Goal: Task Accomplishment & Management: Complete application form

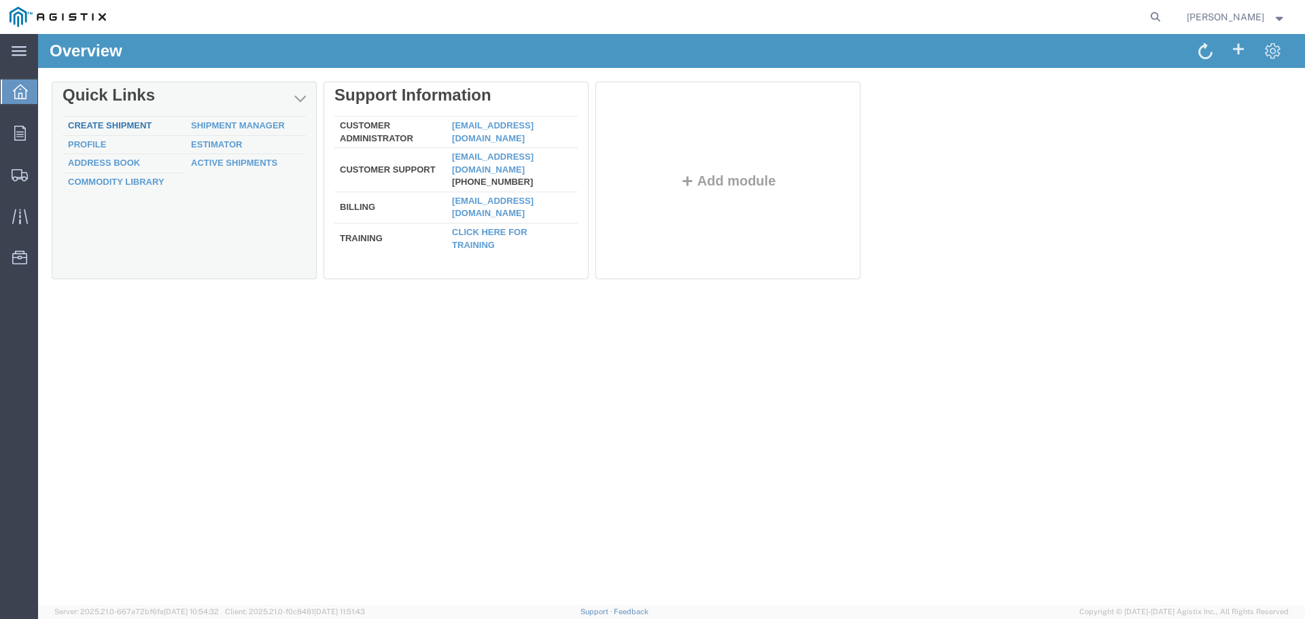
click at [113, 128] on link "Create Shipment" at bounding box center [110, 125] width 84 height 10
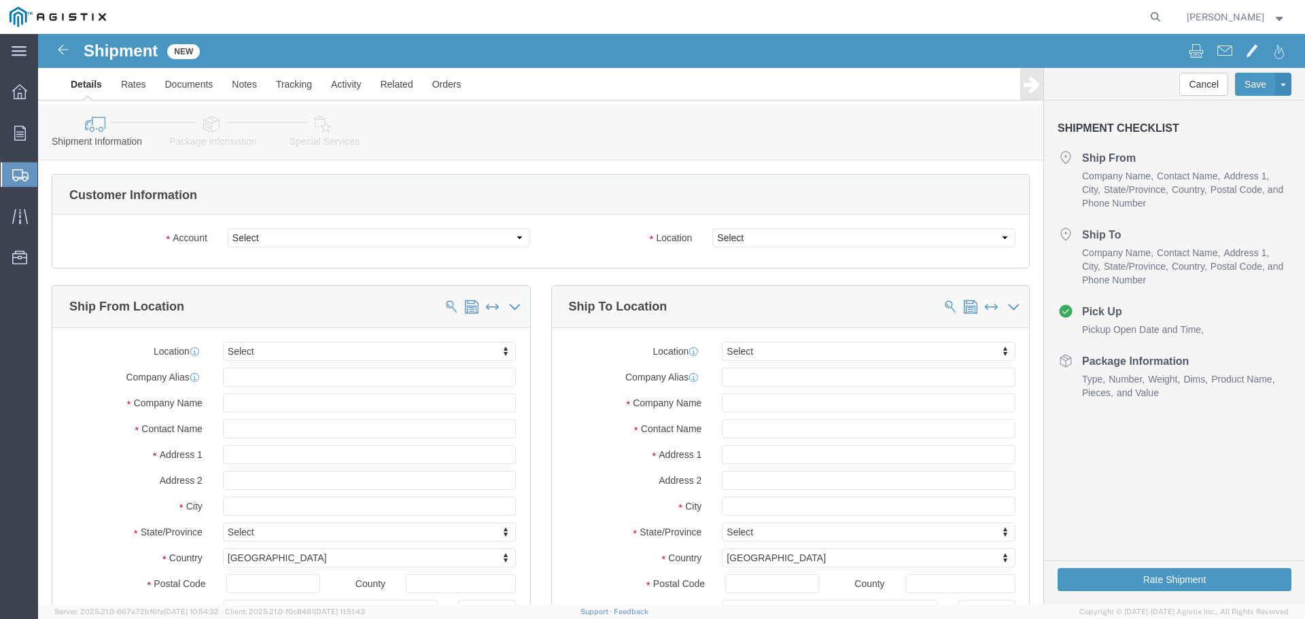
select select
click select "Select CM Distributors Inc PG&E"
select select "9596"
click select "Select CM Distributors Inc PG&E"
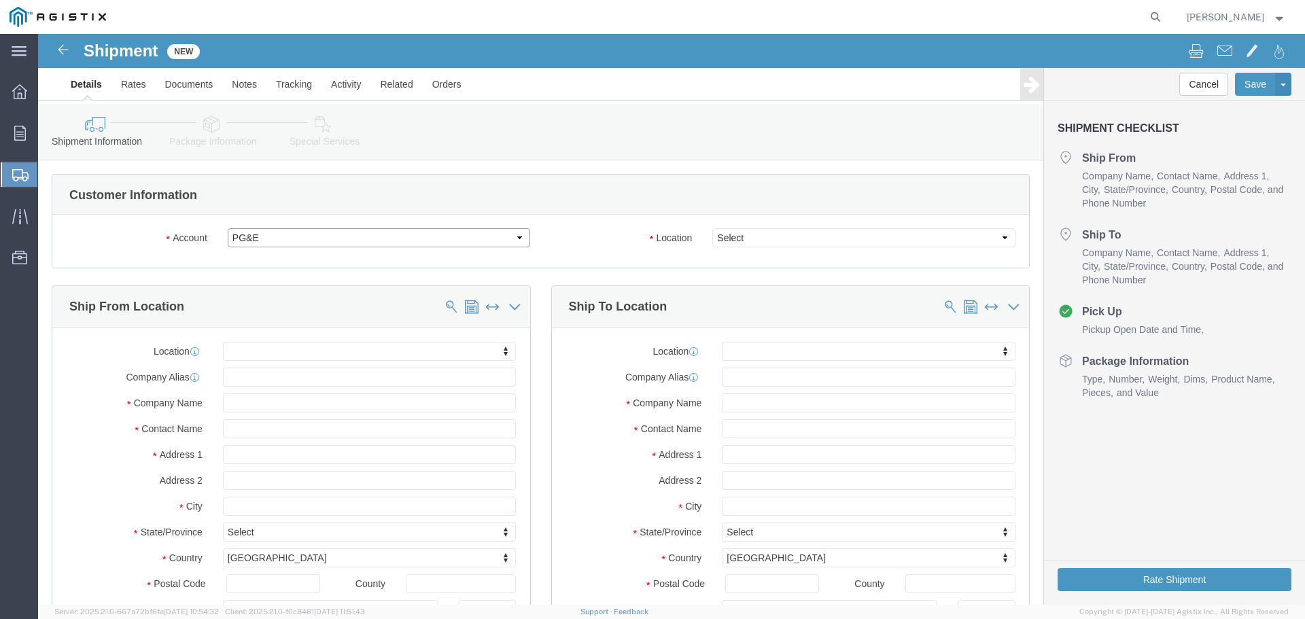
select select "PURCHORD"
select select
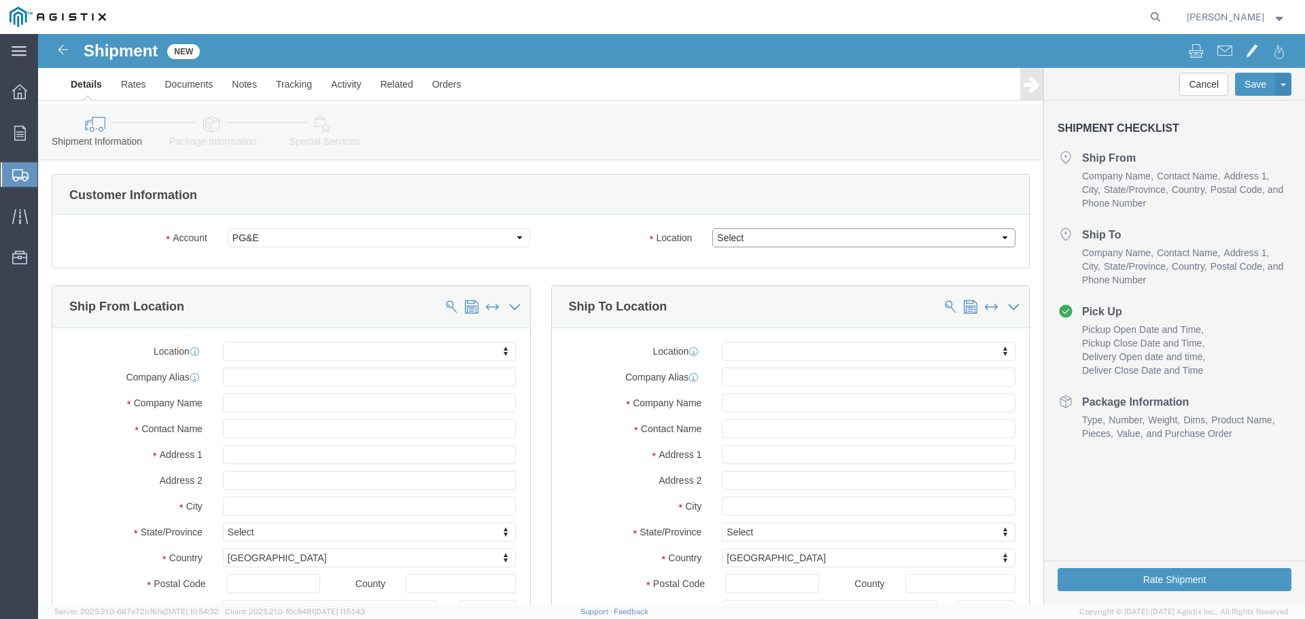
click select "Select All Others [GEOGRAPHIC_DATA] [GEOGRAPHIC_DATA] [GEOGRAPHIC_DATA] [GEOGRA…"
select select "23082"
click select "Select All Others [GEOGRAPHIC_DATA] [GEOGRAPHIC_DATA] [GEOGRAPHIC_DATA] [GEOGRA…"
click input "text"
type input "rach"
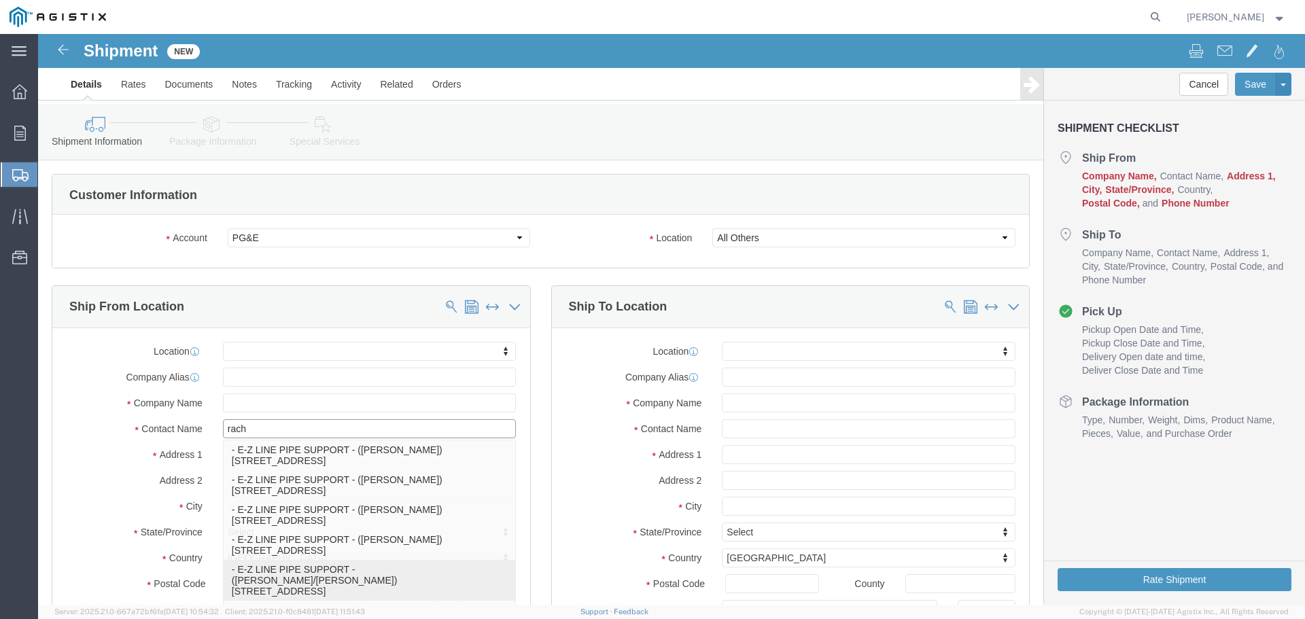
click p "- E-Z LINE PIPE SUPPORT - ([PERSON_NAME]/[PERSON_NAME]) [STREET_ADDRESS]"
select select
type input "E-Z LINE PIPE SUPPORT"
type input "[PERSON_NAME]/[PERSON_NAME]"
type input "23147 HIGHWAY 6"
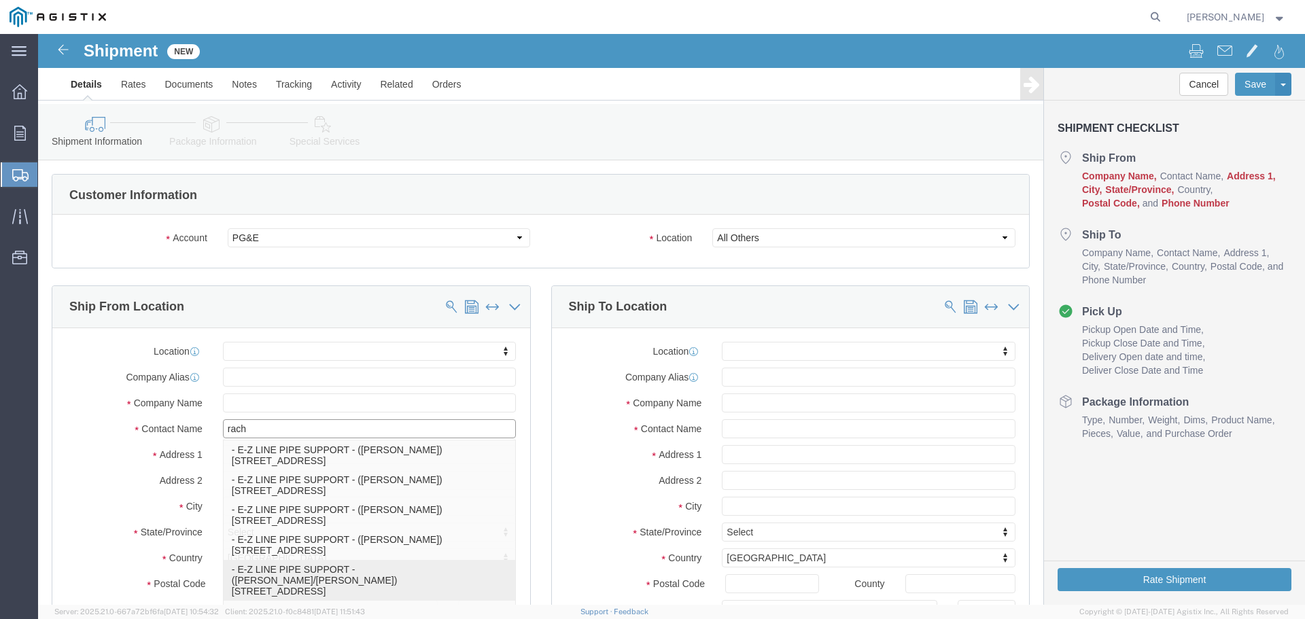
type input "[PERSON_NAME]"
type input "77511"
type input "[PHONE_NUMBER]"
type input "[EMAIL_ADDRESS][DOMAIN_NAME],[PERSON_NAME][EMAIL_ADDRESS][DOMAIN_NAME]"
checkbox input "true"
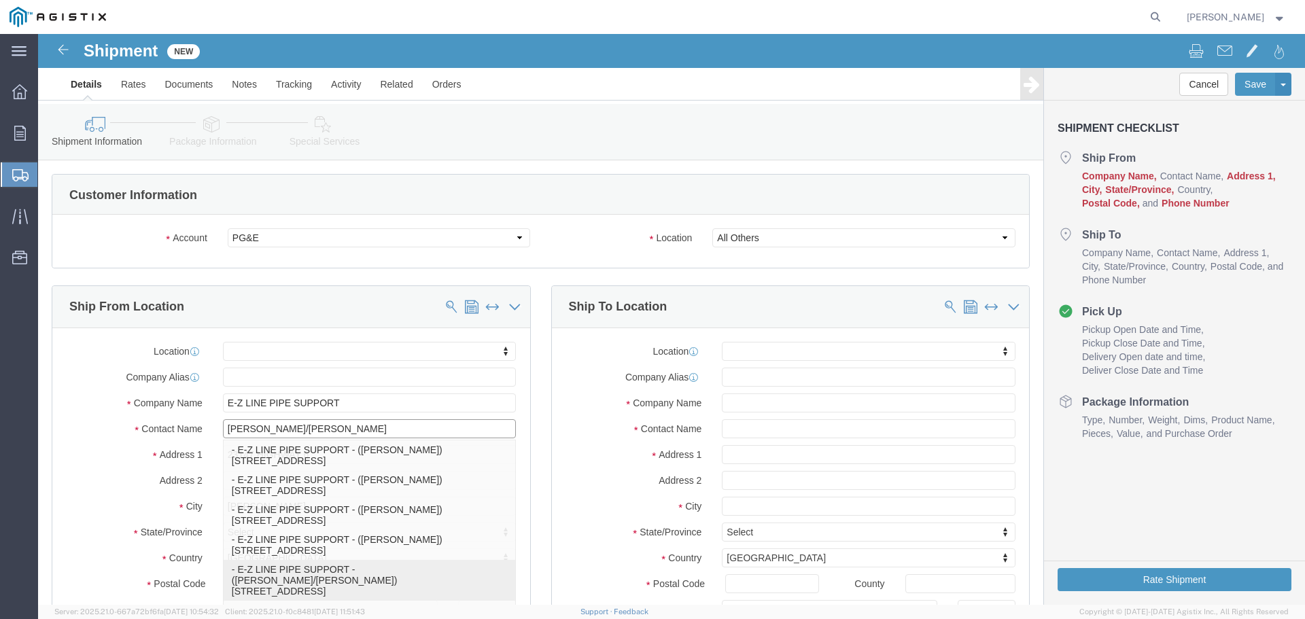
select select "[GEOGRAPHIC_DATA]"
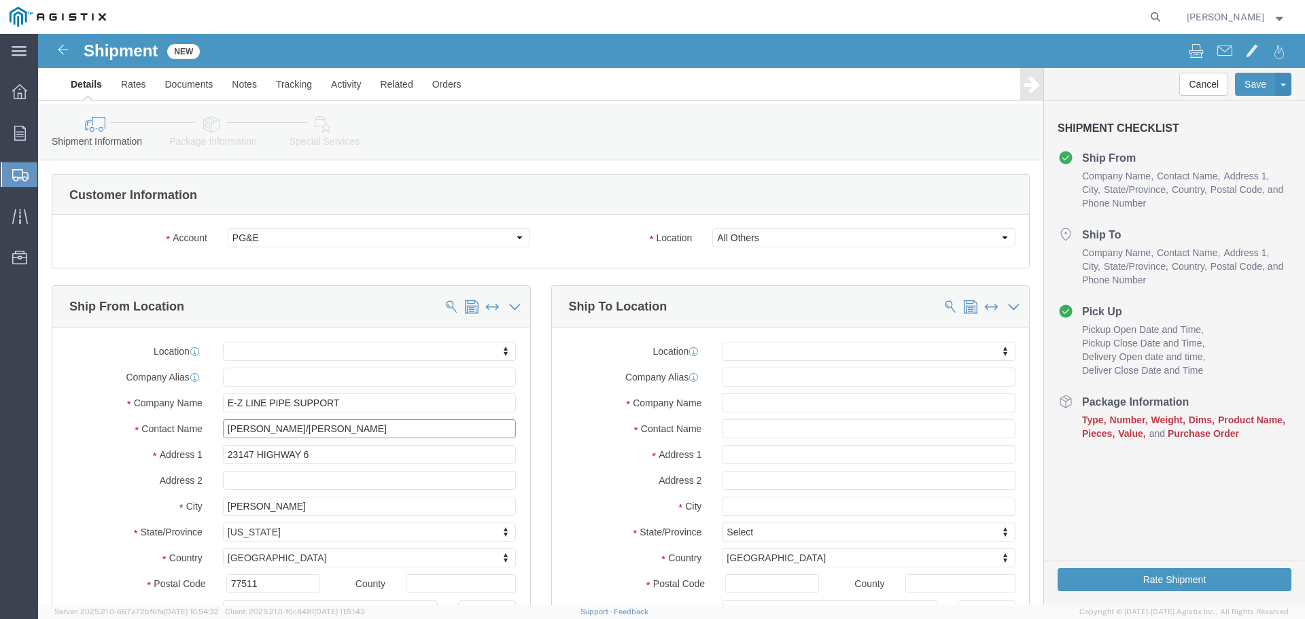
scroll to position [136, 0]
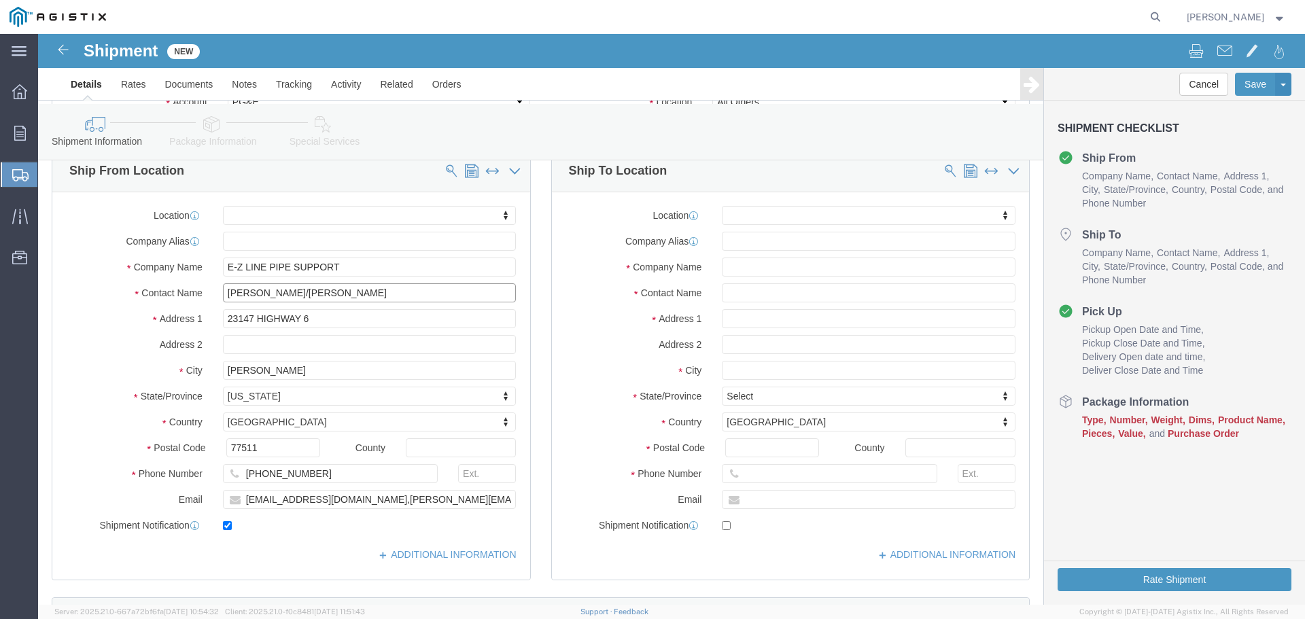
type input "[PERSON_NAME]/[PERSON_NAME]"
click input "text"
type input "p"
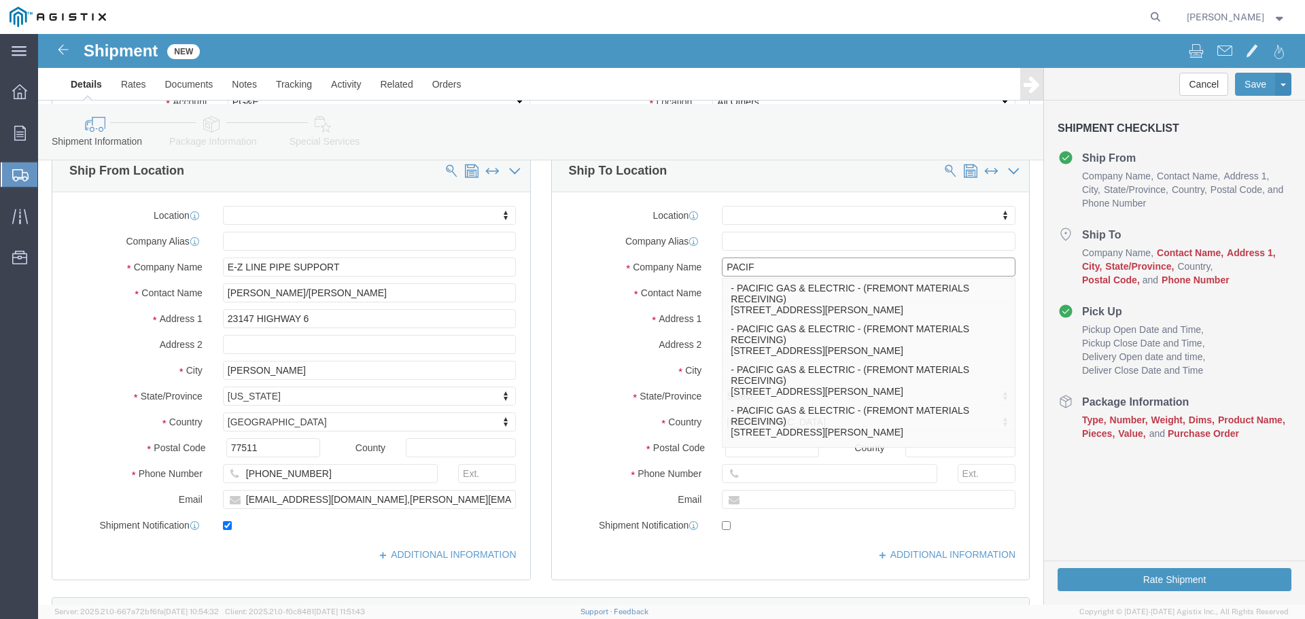
type input "PACIFI"
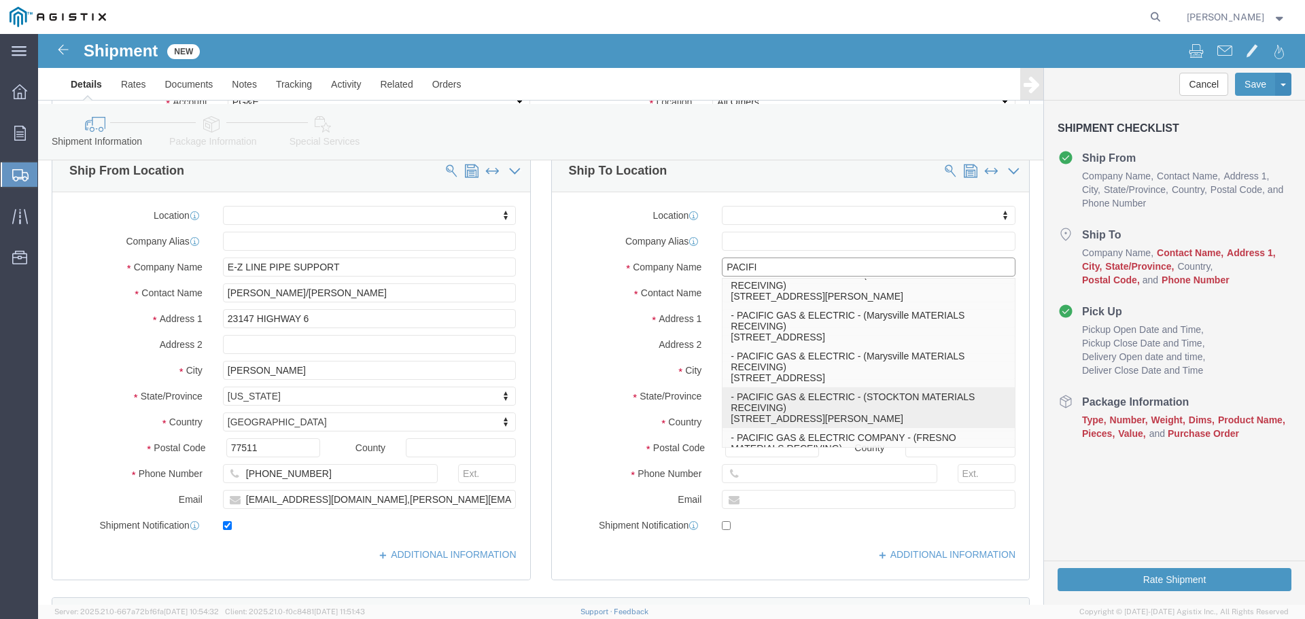
click p "- PACIFIC GAS & ELECTRIC - (STOCKTON MATERIALS RECEIVING) [STREET_ADDRESS][PERS…"
select select
type input "PACIFIC GAS & ELECTRIC"
type input "STOCKTON MATERIALS RECEIVING"
type input "[STREET_ADDRESS][PERSON_NAME]"
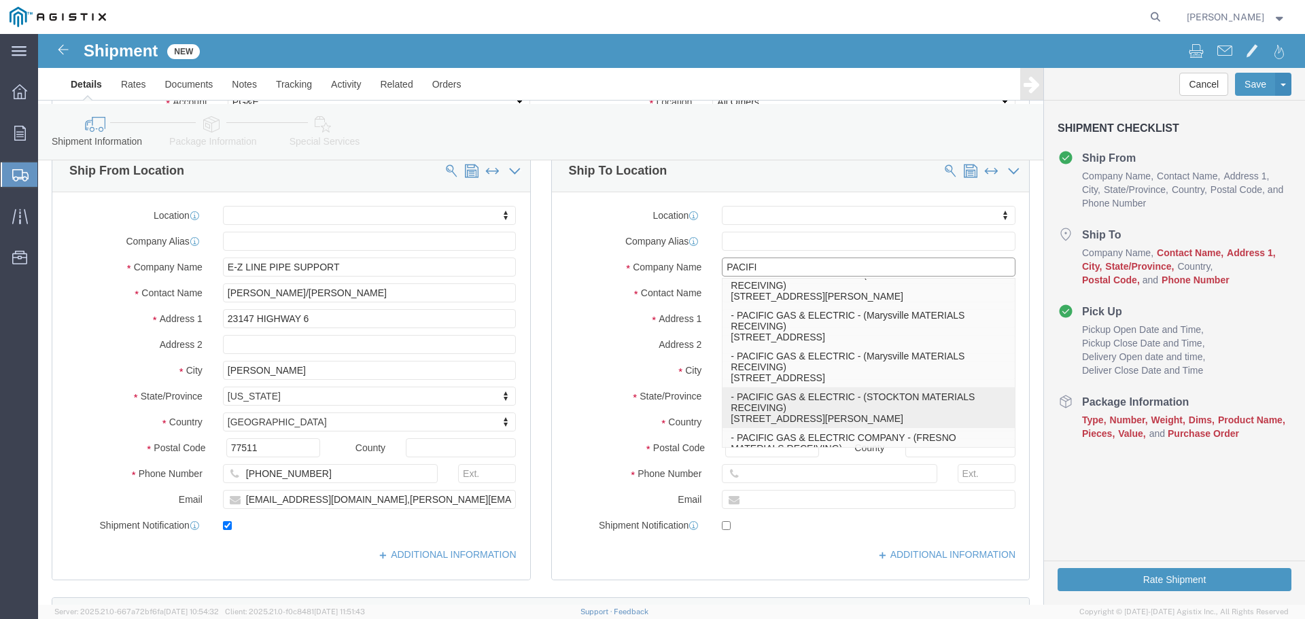
type input "STOCKTON"
type input "95204"
type input "[PHONE_NUMBER]"
select select "CA"
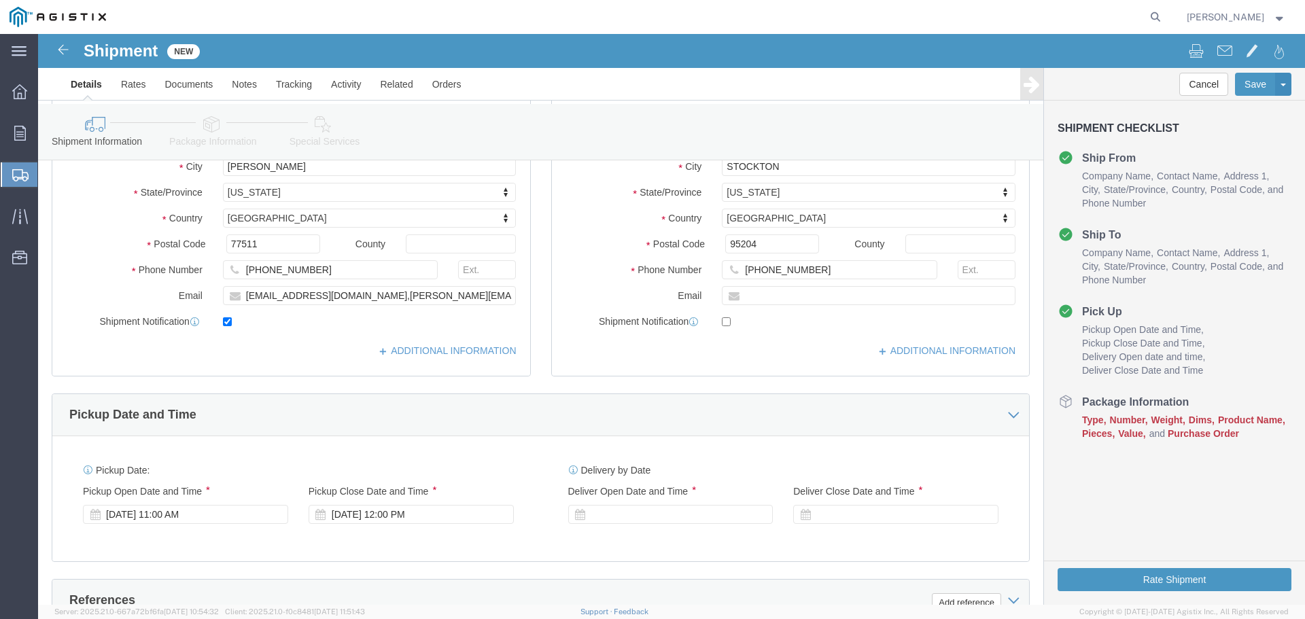
scroll to position [408, 0]
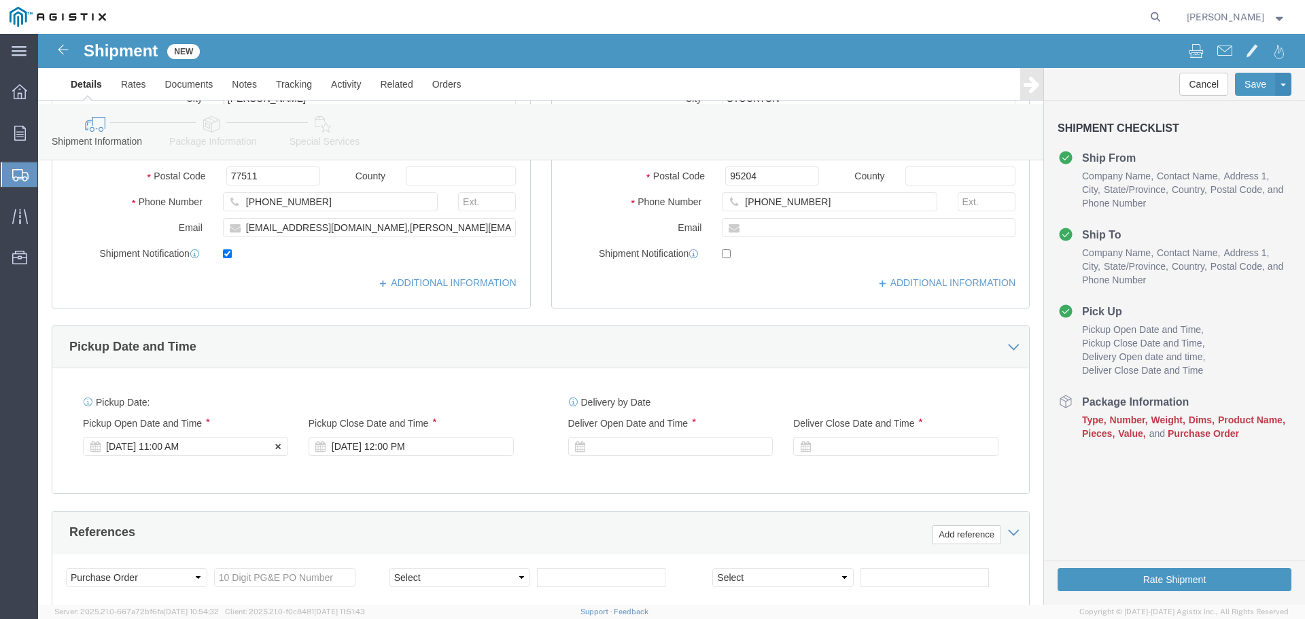
type input "PACIFIC GAS & ELECTRIC"
click div "[DATE] 11:00 AM"
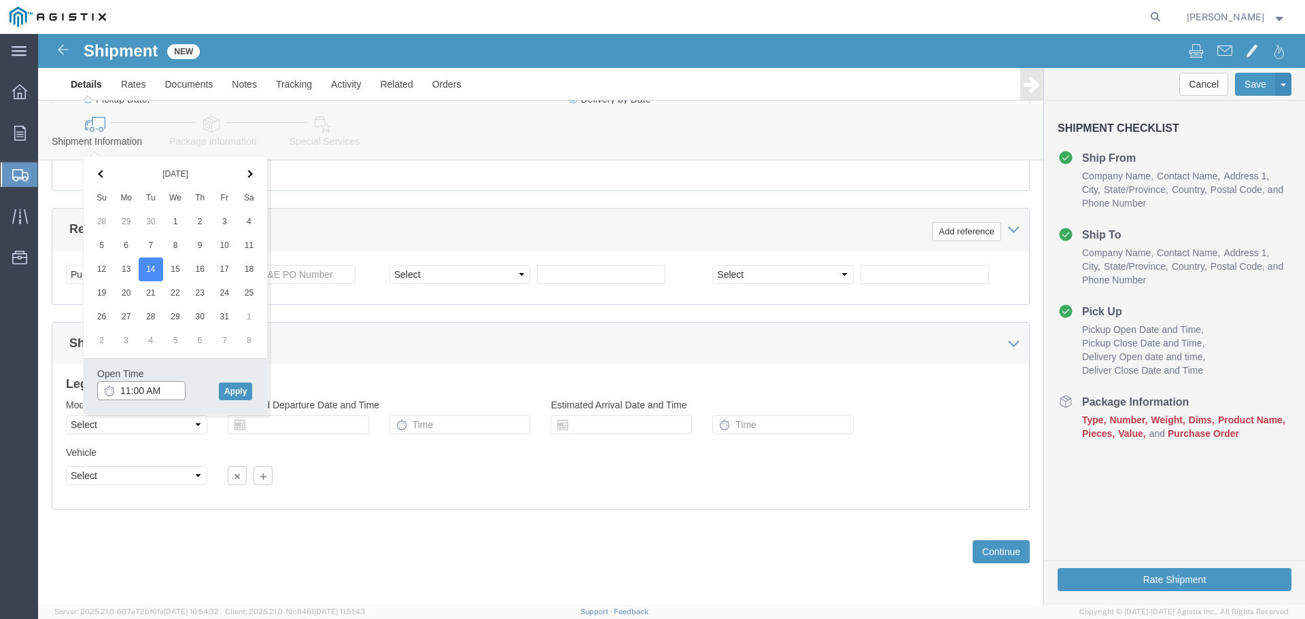
click input "11:00 AM"
type input "2:30 PM"
click button "Apply"
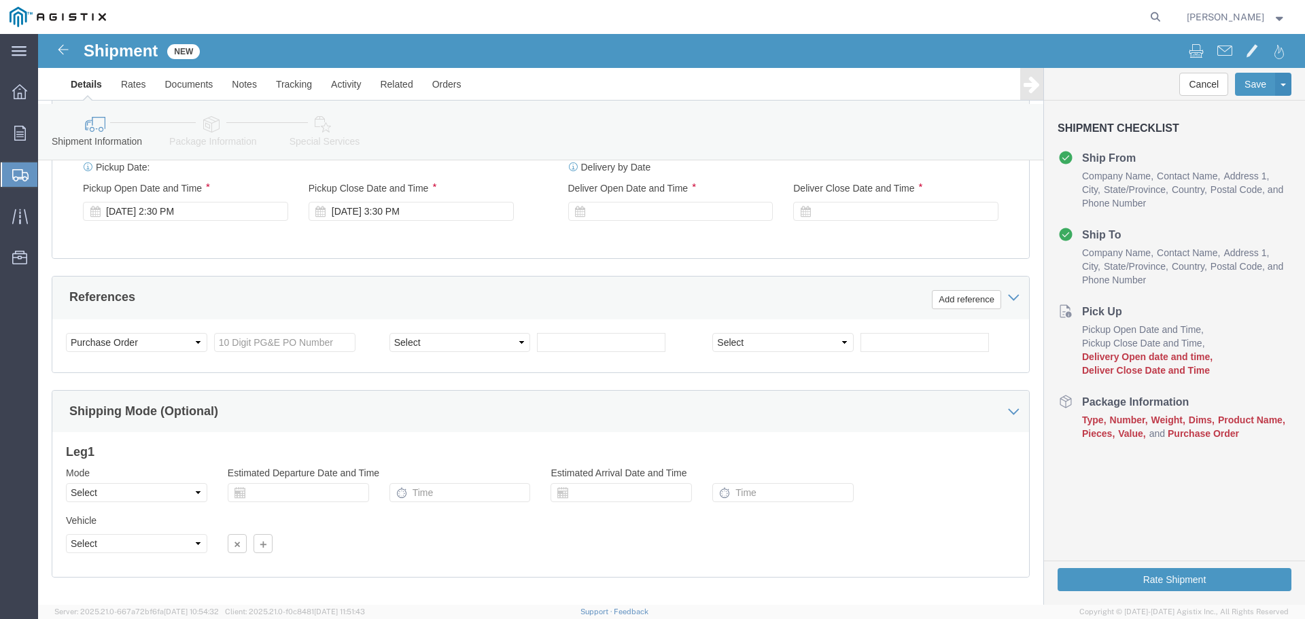
scroll to position [575, 0]
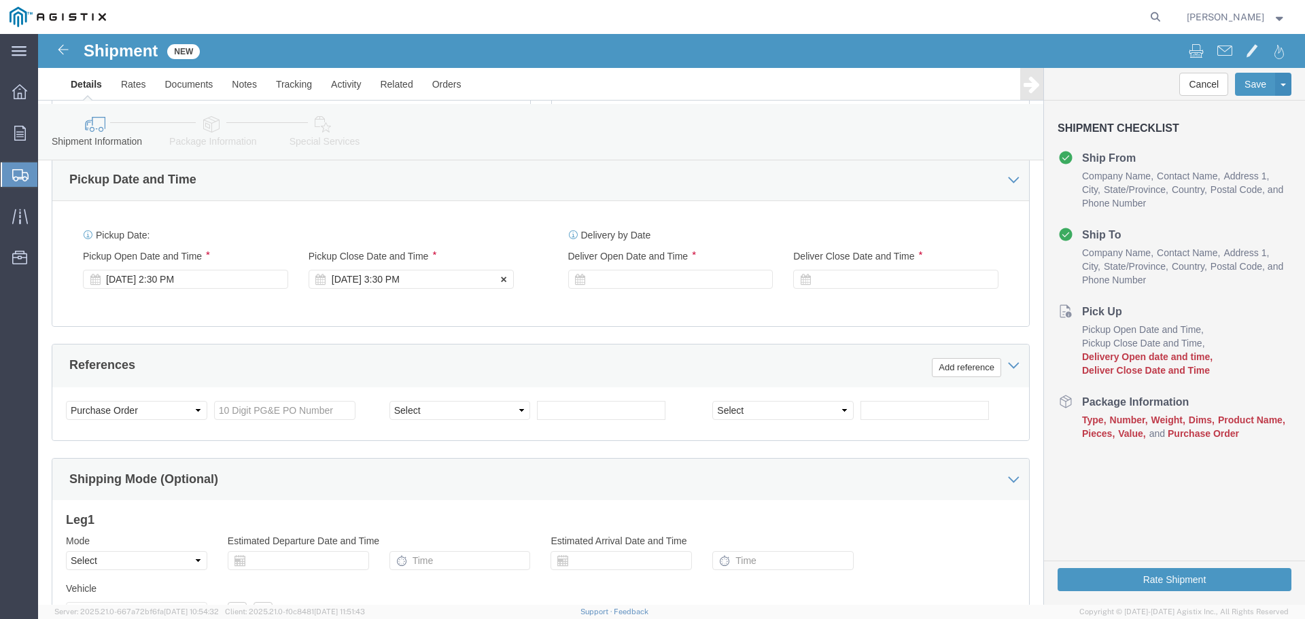
click div "[DATE] 3:30 PM"
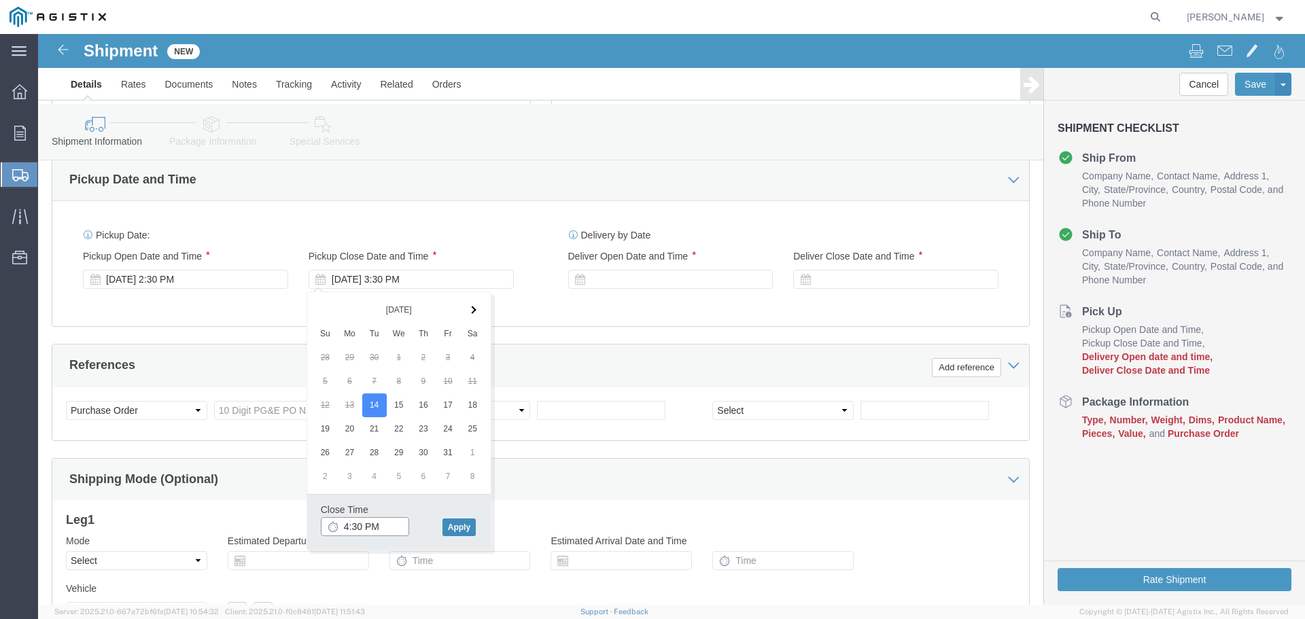
type input "4:30 PM"
click button "Apply"
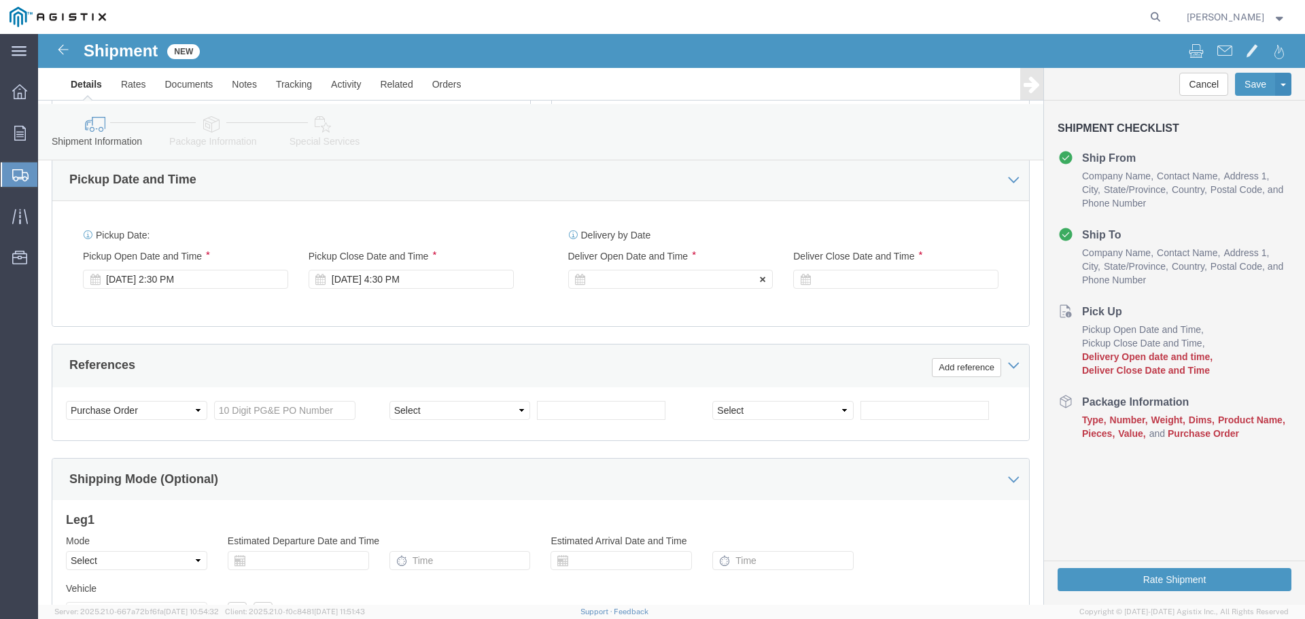
click div
click input "5:30 PM"
type input "9:00 AM"
click button "Apply"
click div
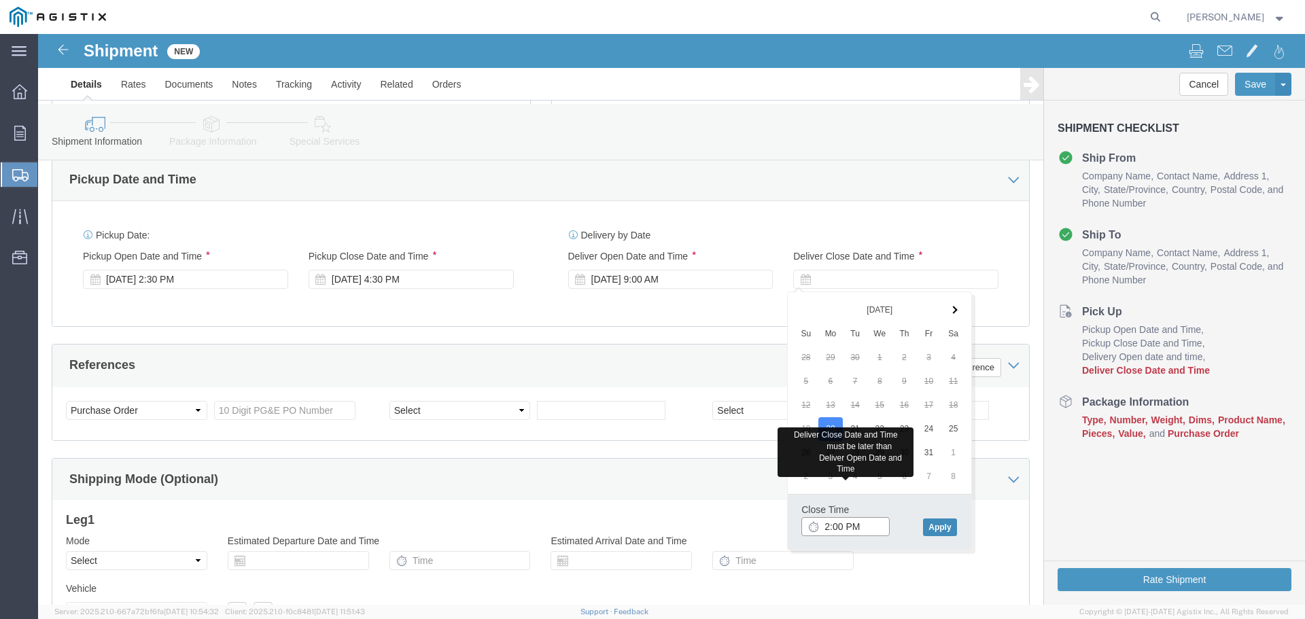
type input "2:00 PM"
click button "Apply"
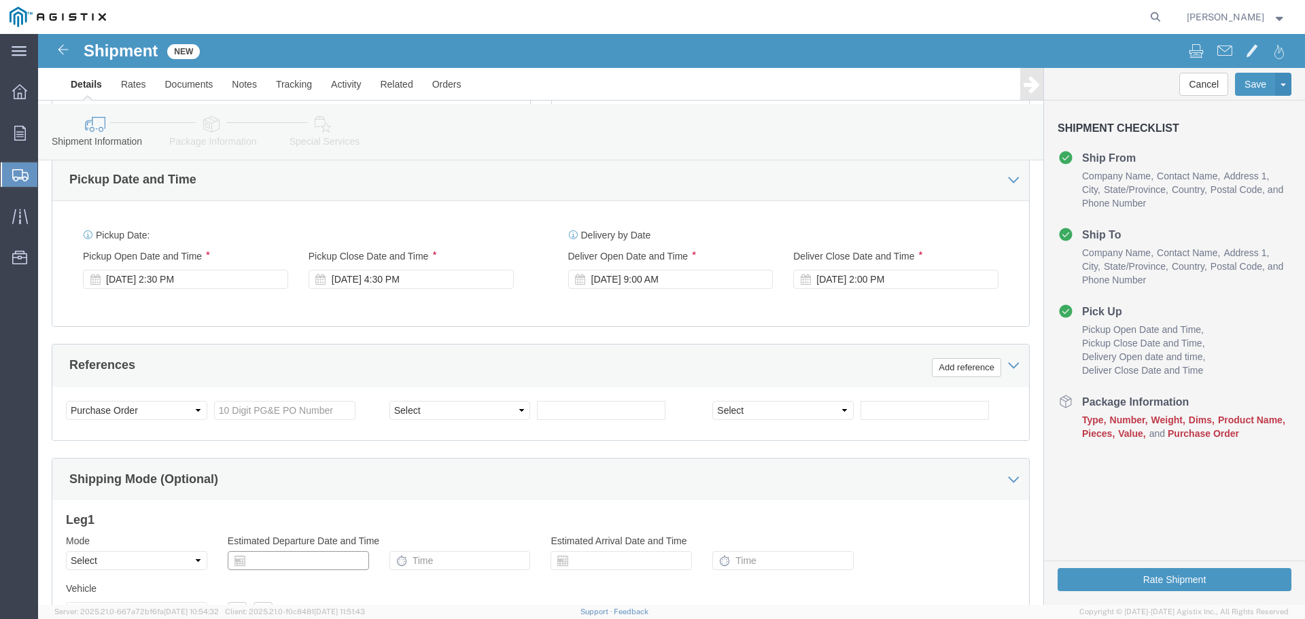
click input "text"
type input "[DATE]"
click h3 "Leg 1"
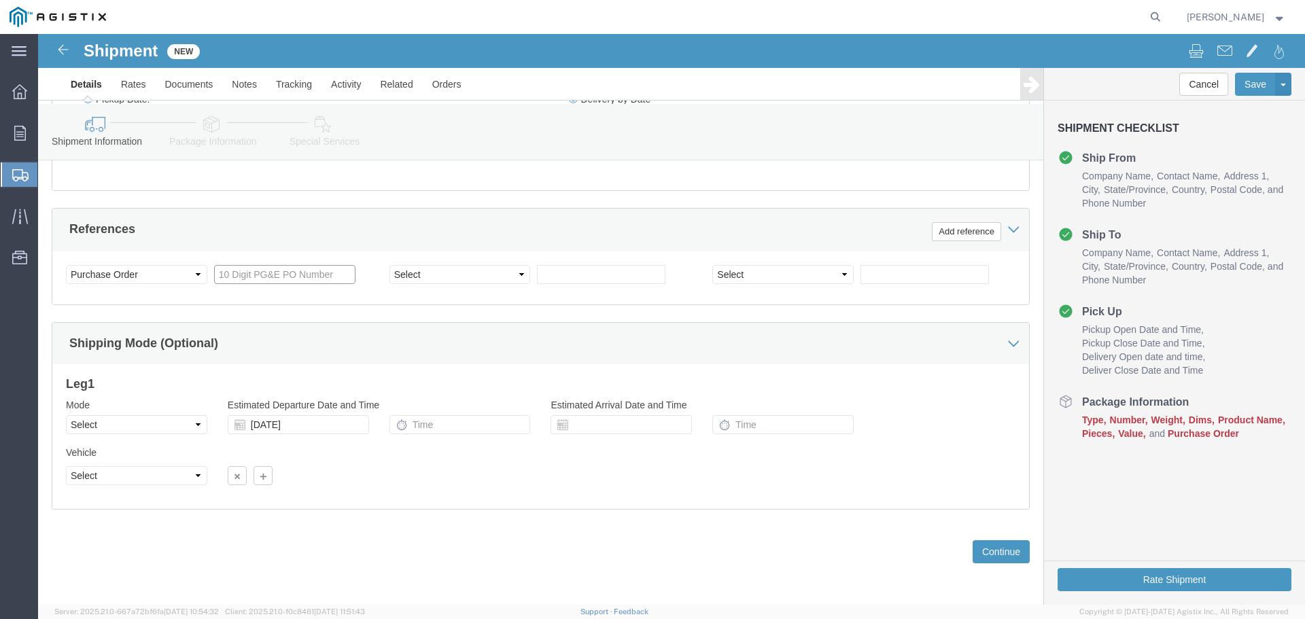
click input "text"
type input "3501420850"
click select "Select Air Less than Truckload Multi-Leg Ocean Freight Rail Small Parcel Truckl…"
select select "LTL"
click select "Select Air Less than Truckload Multi-Leg Ocean Freight Rail Small Parcel Truckl…"
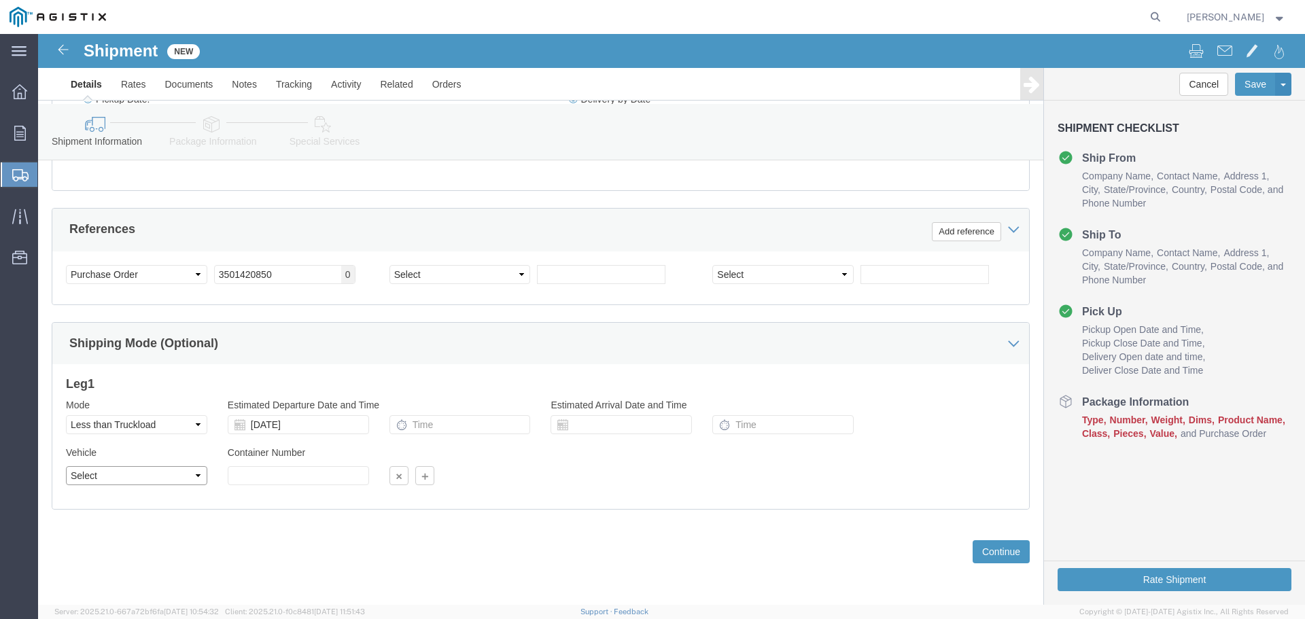
click select "Select Straight Truck"
select select "STTR"
click select "Select Straight Truck"
click button "Continue"
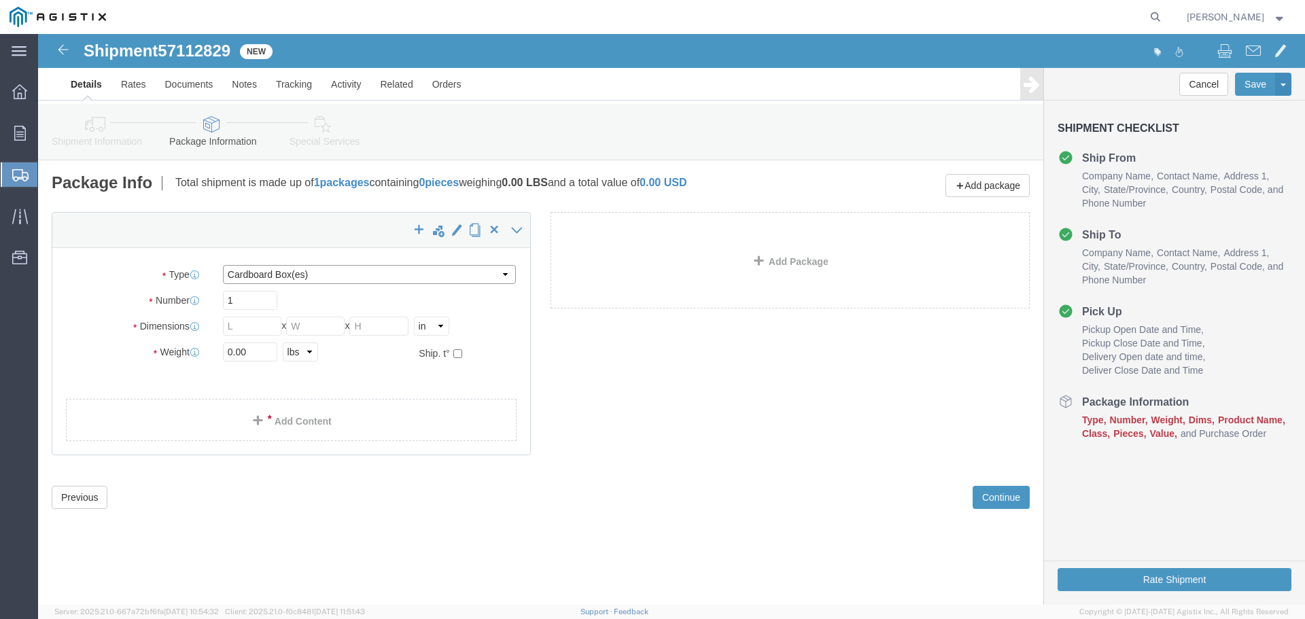
click select "Select Bulk Bundle(s) Cardboard Box(es) Carton(s) Crate(s) Drum(s) (Fiberboard)…"
select select "PSNS"
click select "Select Bulk Bundle(s) Cardboard Box(es) Carton(s) Crate(s) Drum(s) (Fiberboard)…"
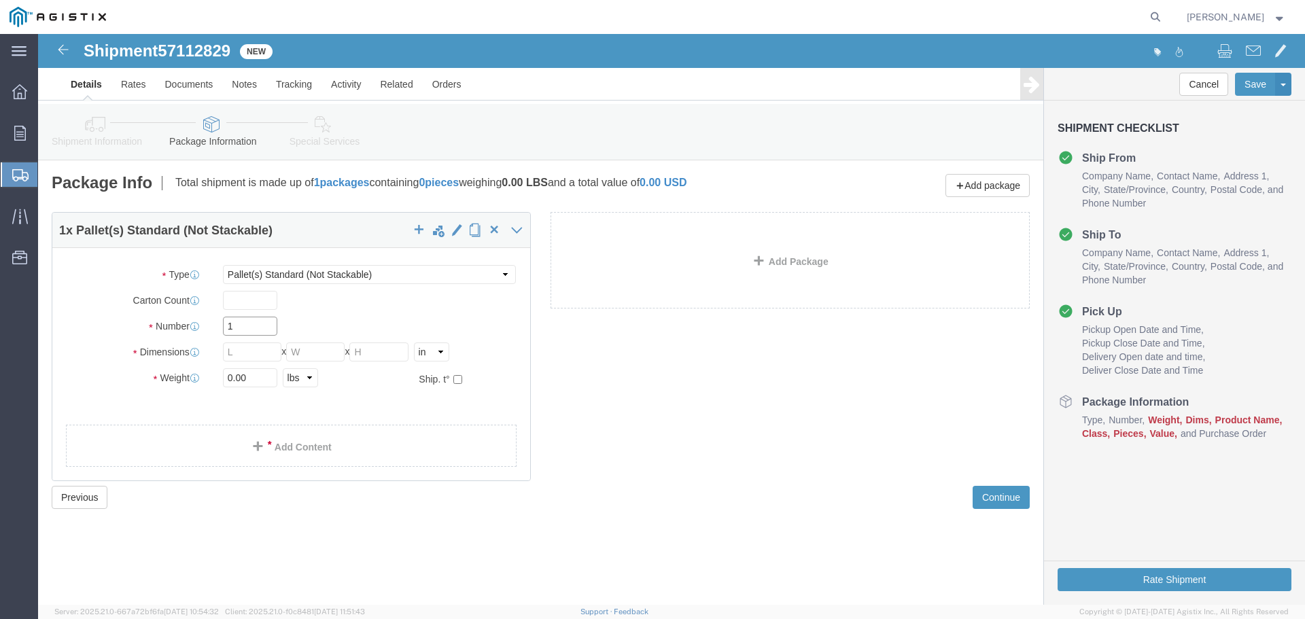
click input "1"
drag, startPoint x: 220, startPoint y: 297, endPoint x: 173, endPoint y: 293, distance: 46.4
click div "Number 1"
type input "48"
type input "40"
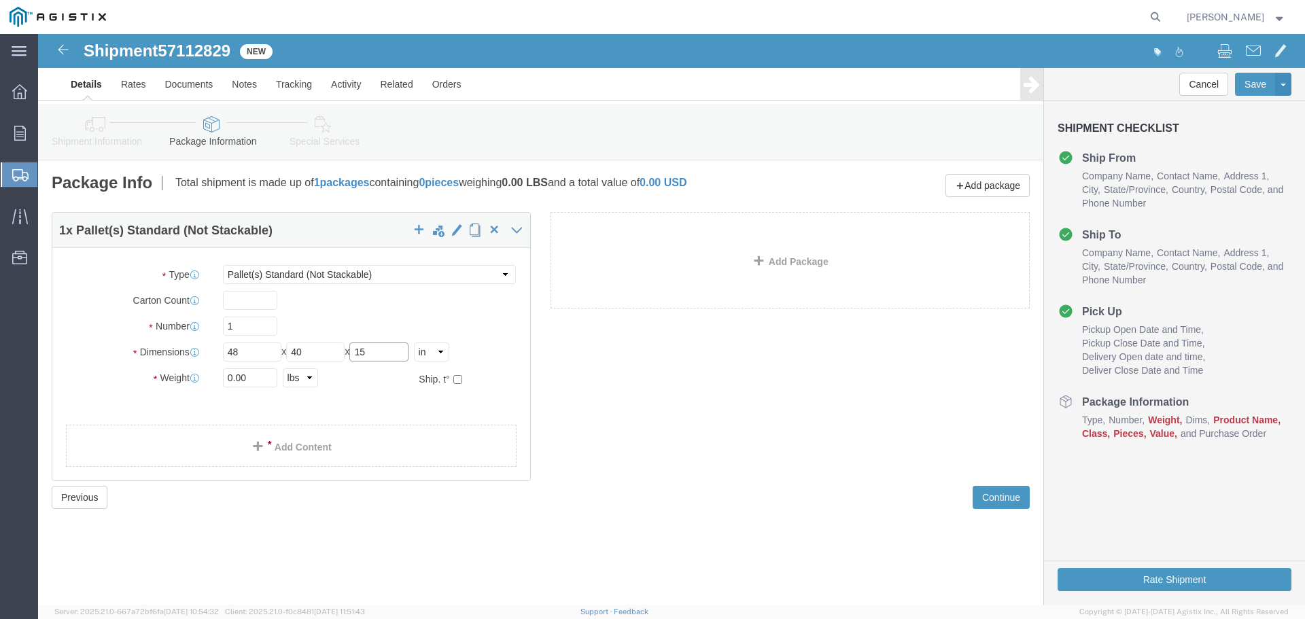
type input "15"
type input "236"
click link "Add Content"
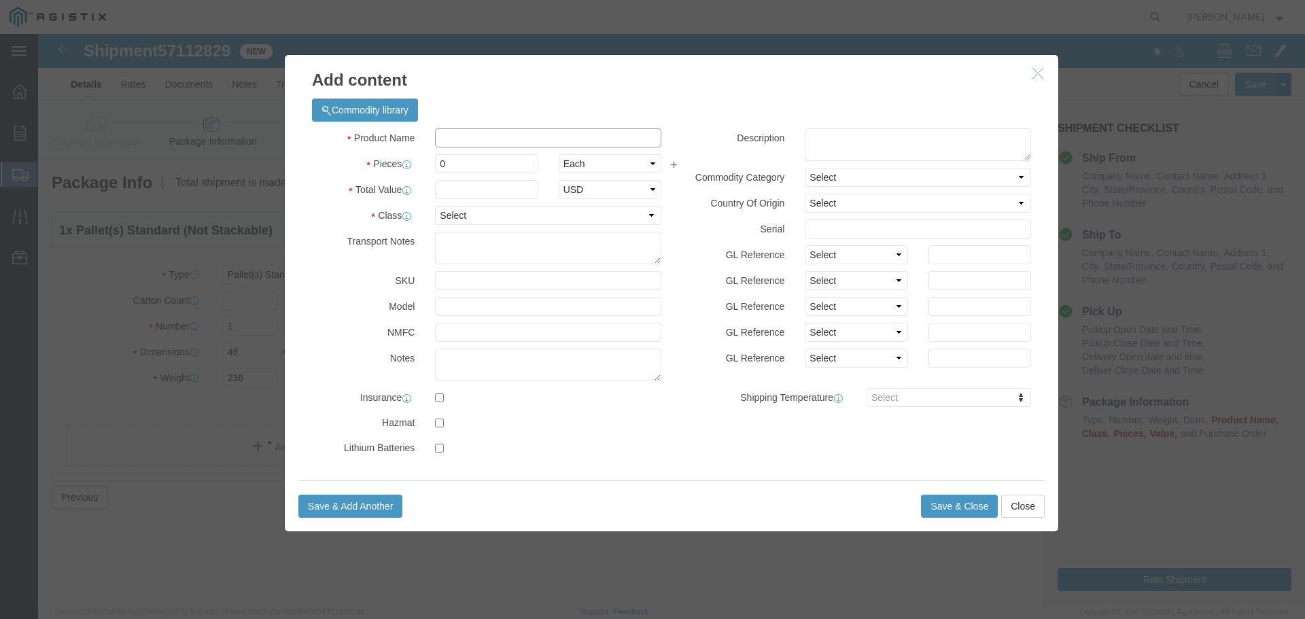
click input "text"
type input "M320234"
click td "Name: PIPE SUPPORT 2" 2' HT"
select select
select select "USD"
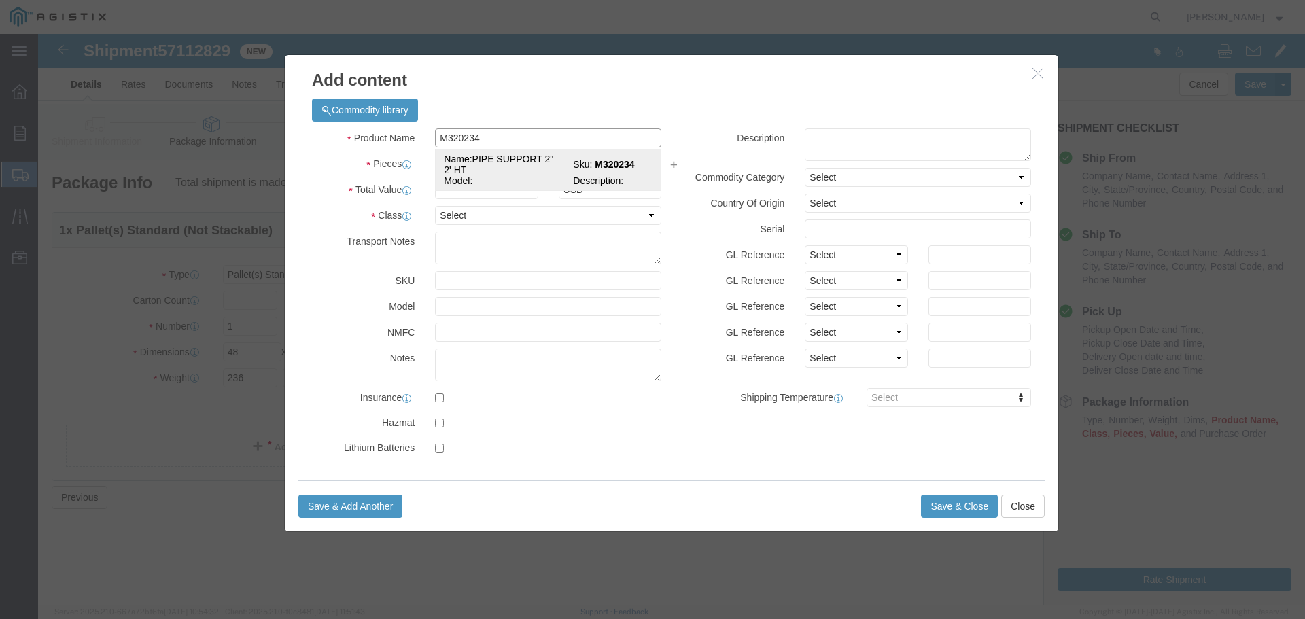
type input "PIPE SUPPORT 2" 2' HT"
type input "M320234"
type input "PIPE SUPPORT 2" 2' HT"
click input "text"
type input "6"
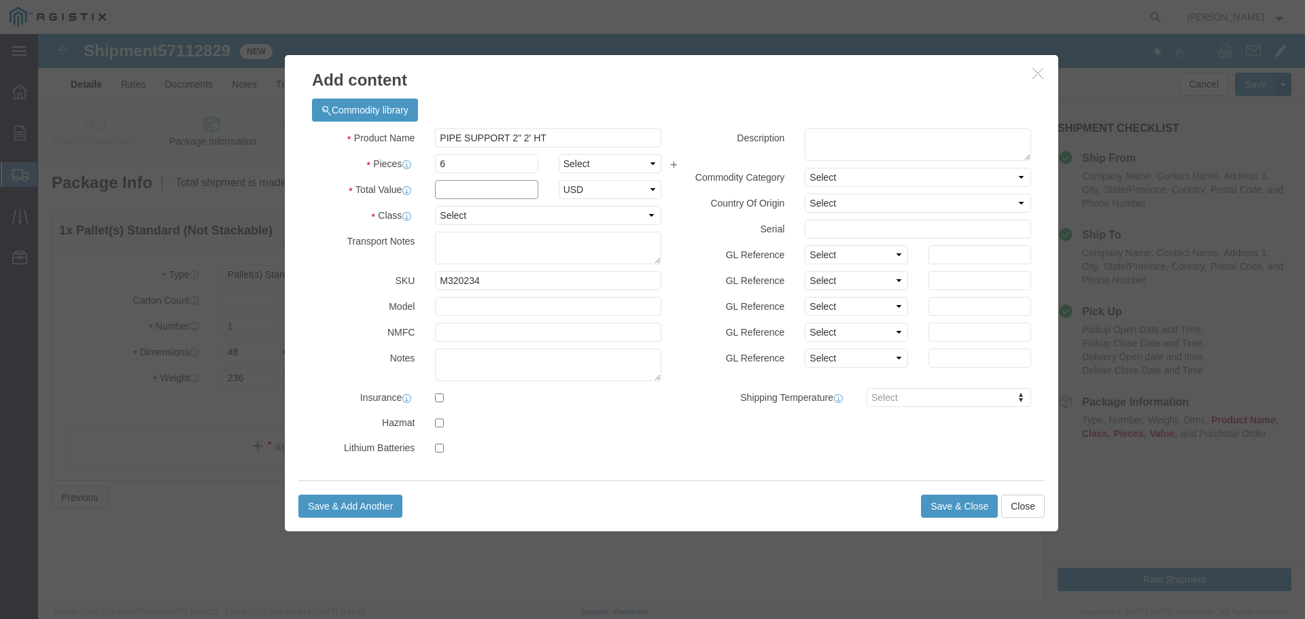
click input "text"
type input "1"
select select "50"
paste textarea "REFERENCE PG&E PO#3501420850 ON ALL PAPERWORK. PROVIDE EZL#260541 TO THE DRIVER…"
type textarea "REFERENCE PG&E PO#3501420850 ON ALL PAPERWORK. PROVIDE EZL#260541 TO THE DRIVER…"
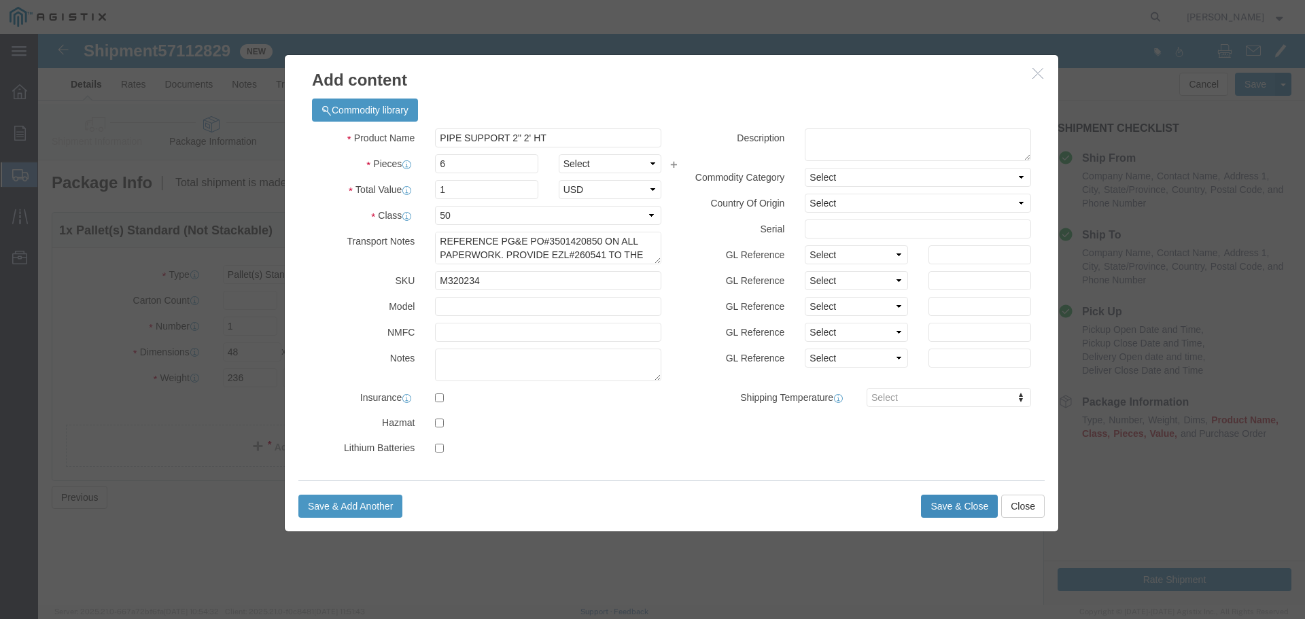
click button "Save & Close"
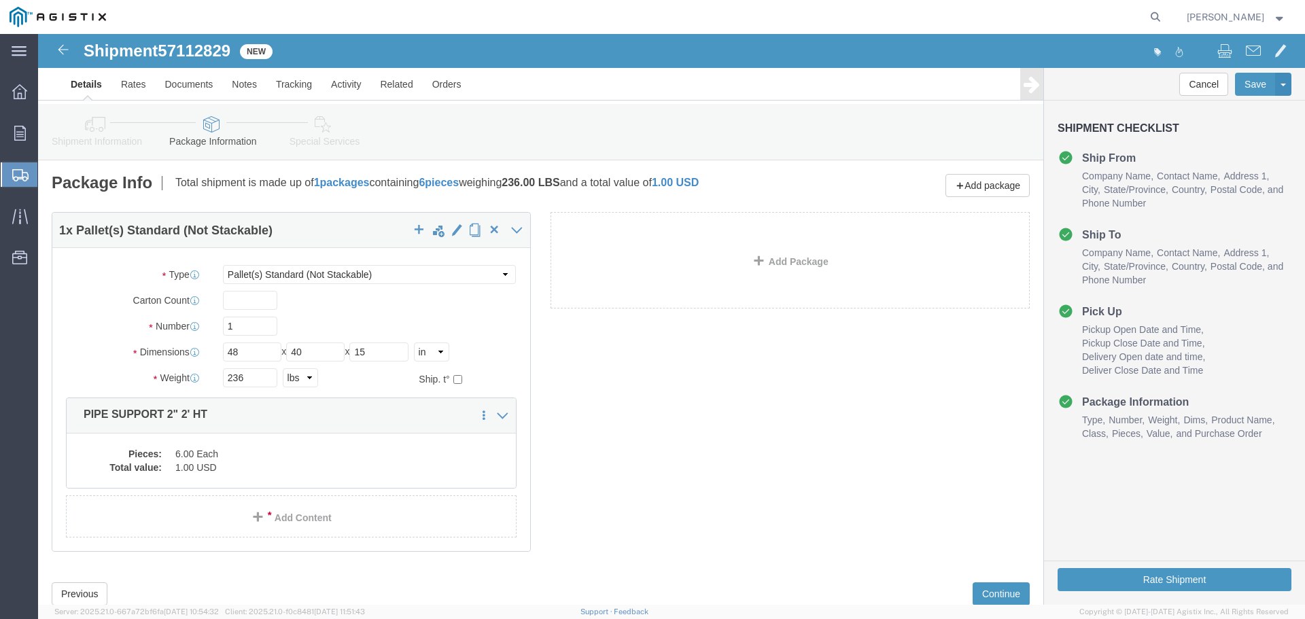
drag, startPoint x: 772, startPoint y: 203, endPoint x: 861, endPoint y: 289, distance: 124.5
click link "Add Package"
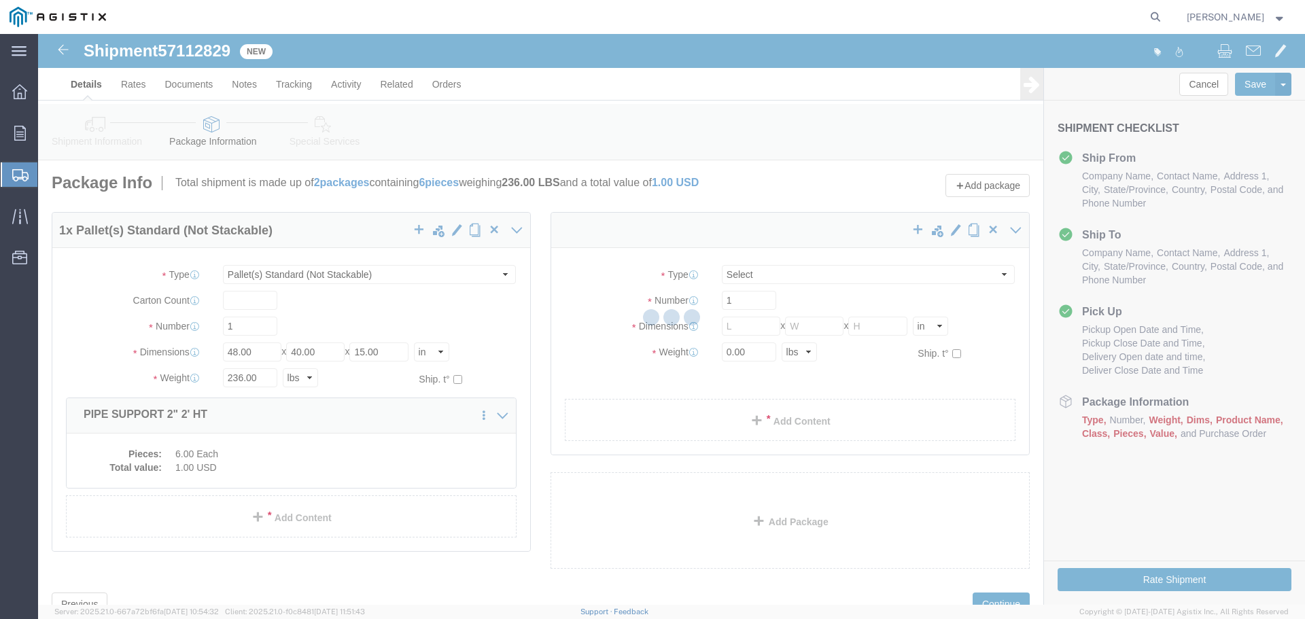
select select "PSNS"
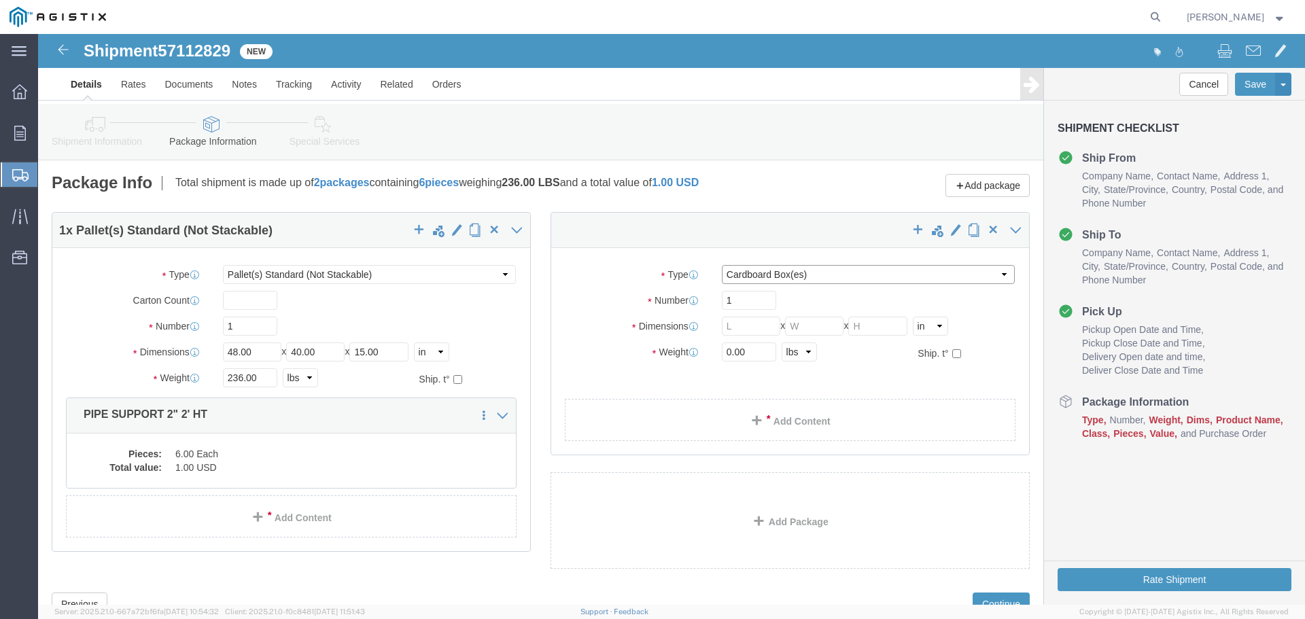
click select "Select Bulk Bundle(s) Cardboard Box(es) Carton(s) Crate(s) Drum(s) (Fiberboard)…"
select select "PSNS"
click select "Select Bulk Bundle(s) Cardboard Box(es) Carton(s) Crate(s) Drum(s) (Fiberboard)…"
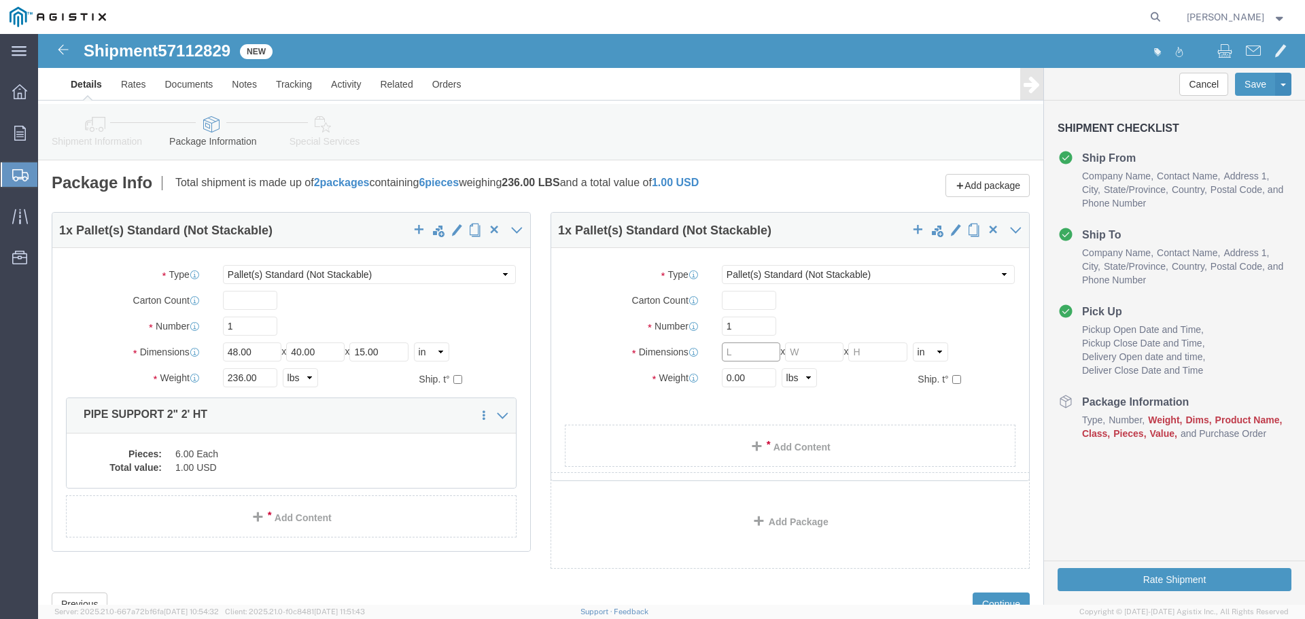
click input "text"
type input "48"
type input "40"
type input "14"
type input "200"
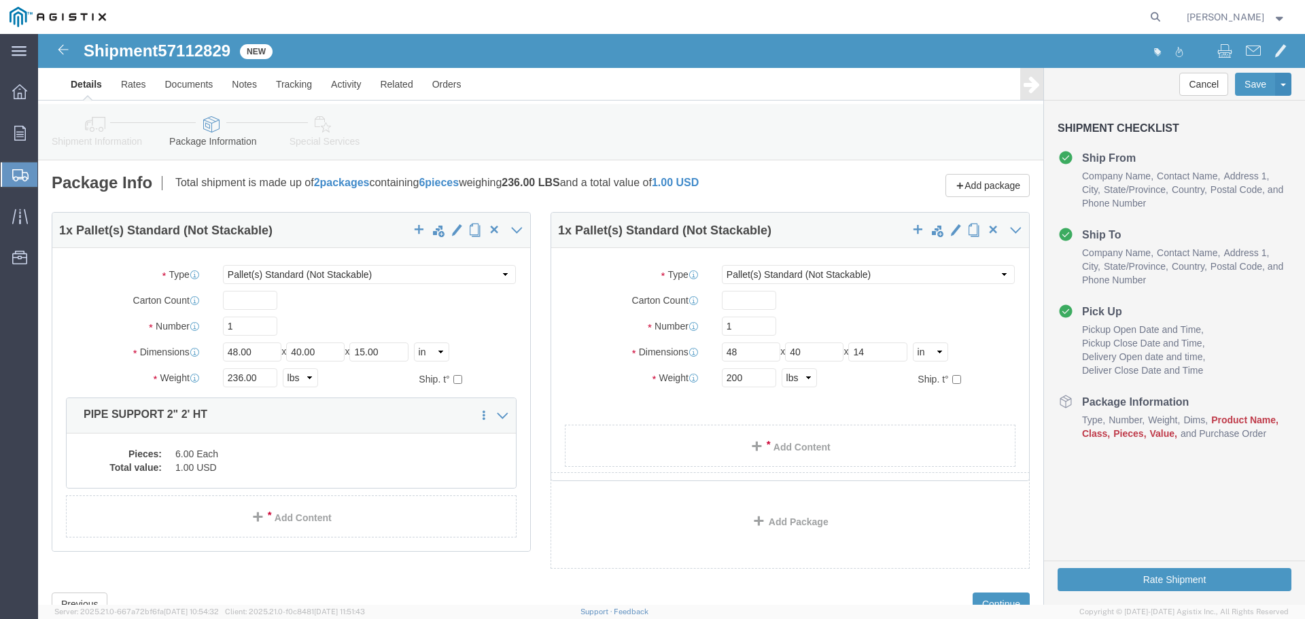
click link "Add Content"
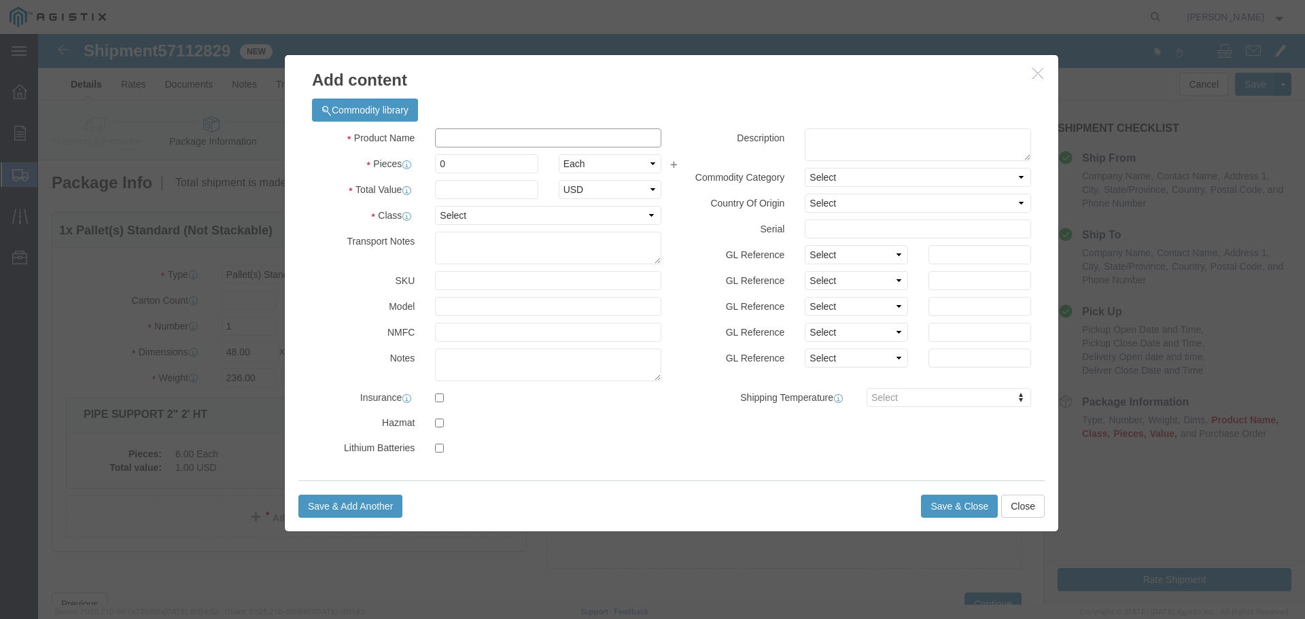
click input "text"
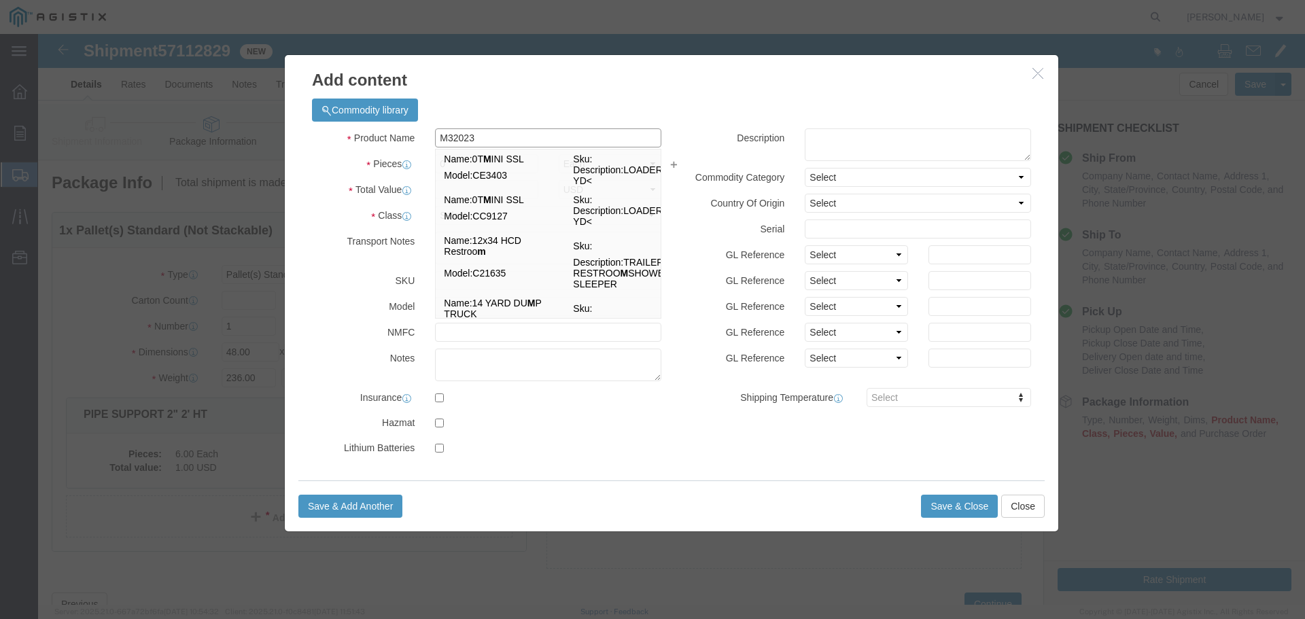
type input "M320235"
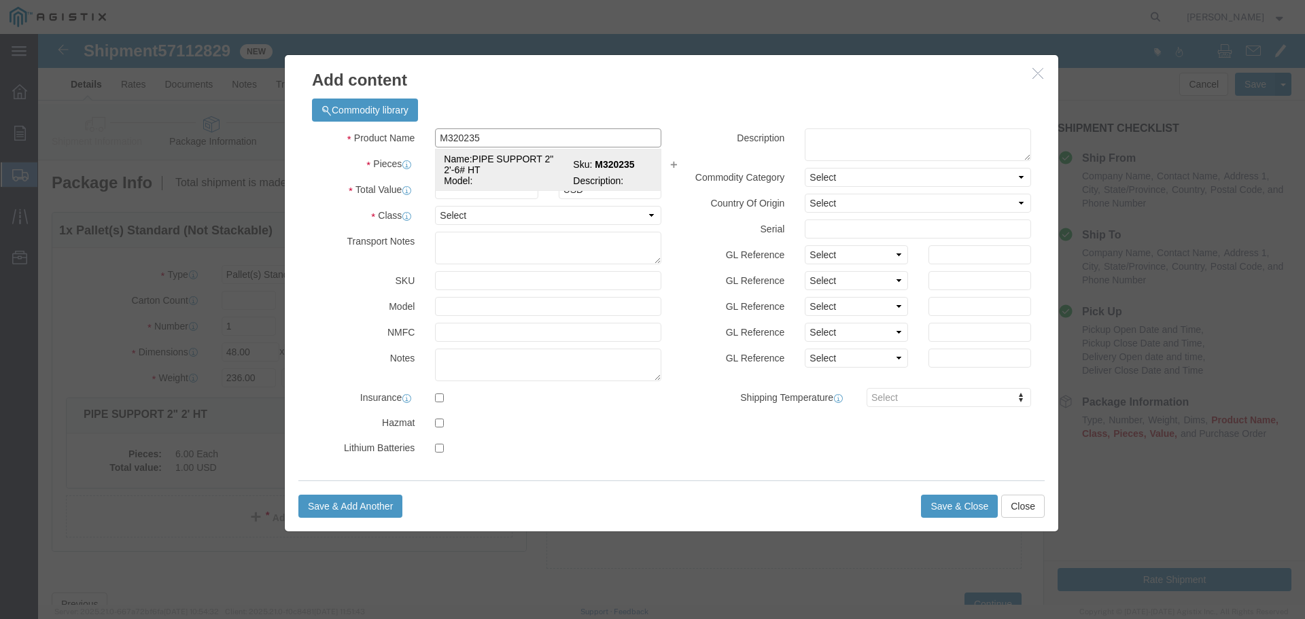
click td "Name: PIPE SUPPORT 2" 2'-6# HT"
select select
select select "USD"
type input "PIPE SUPPORT 2" 2'-6# HT"
type input "M320235"
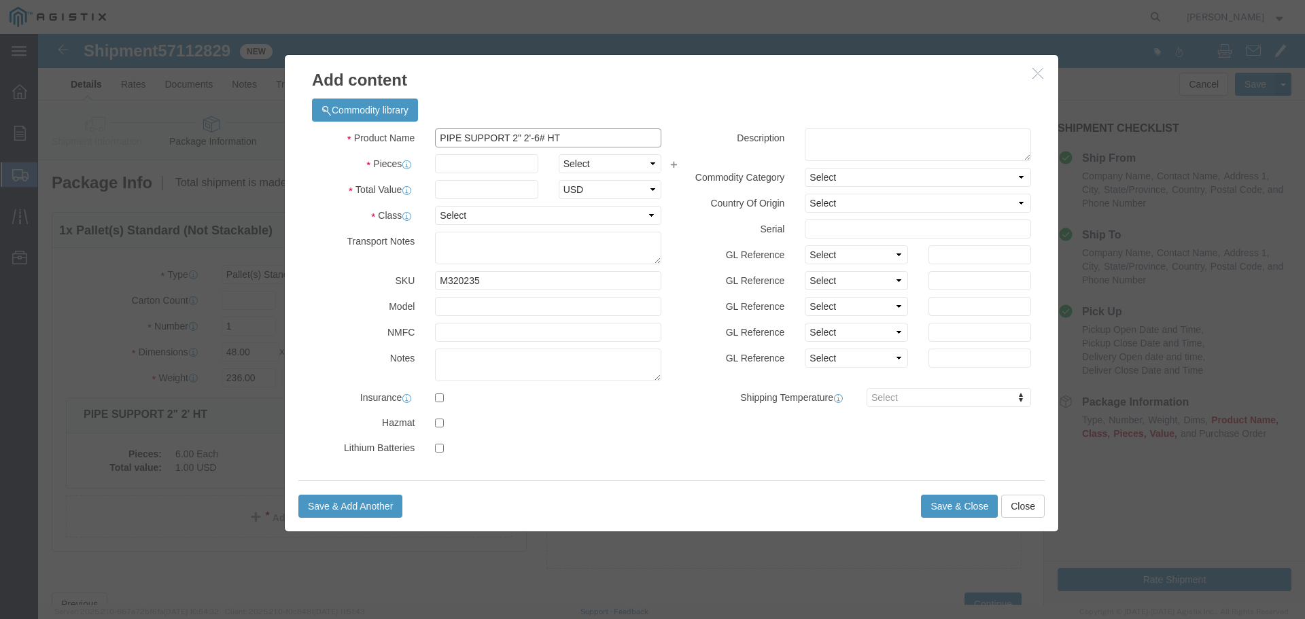
type input "PIPE SUPPORT 2" 2'-6# HT"
click input "text"
type input "4"
click div "Product Name PIPE SUPPORT 2" 2'-6# HT M320235 Pieces 4 Select Bag Barrels 100Bo…"
click input "text"
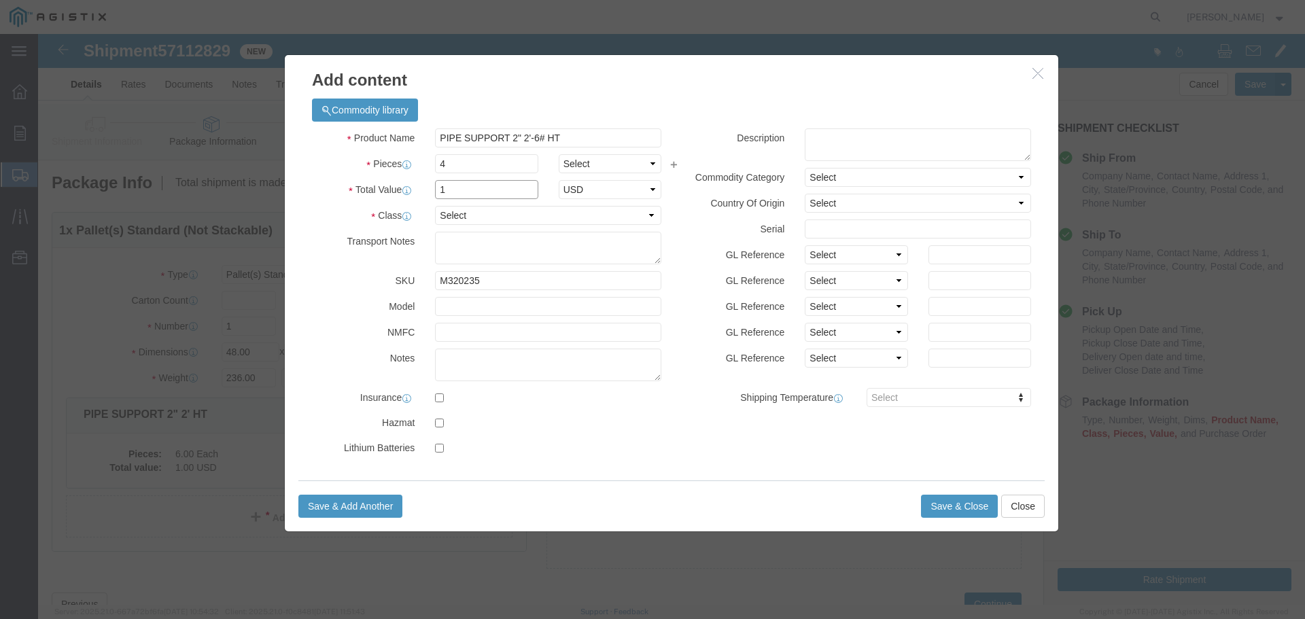
type input "1"
click select "Select 50 55 60 65 70 85 92.5 100 125 175 250 300 400"
select select "50"
click select "Select 50 55 60 65 70 85 92.5 100 125 175 250 300 400"
click textarea
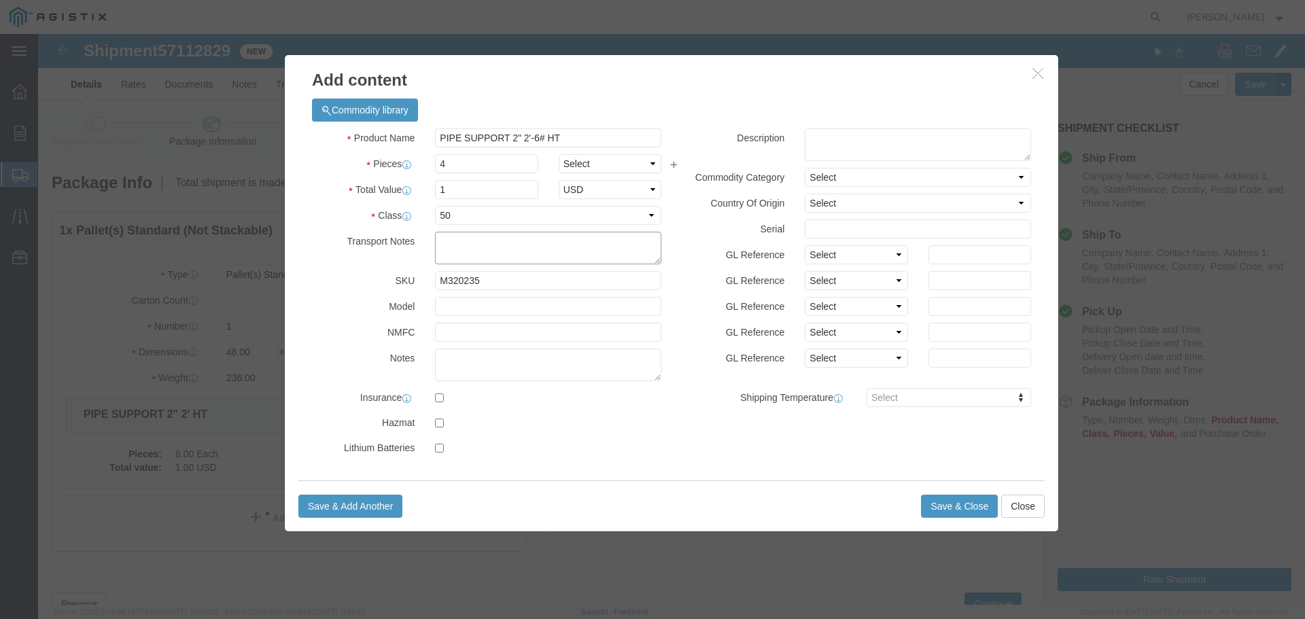
paste textarea "REFERENCE PG&E PO#3501420850 ON ALL PAPERWORK. PROVIDE EZL#260541 TO THE DRIVER…"
type textarea "REFERENCE PG&E PO#3501420850 ON ALL PAPERWORK. PROVIDE EZL#260541 TO THE DRIVER…"
click button "Save & Close"
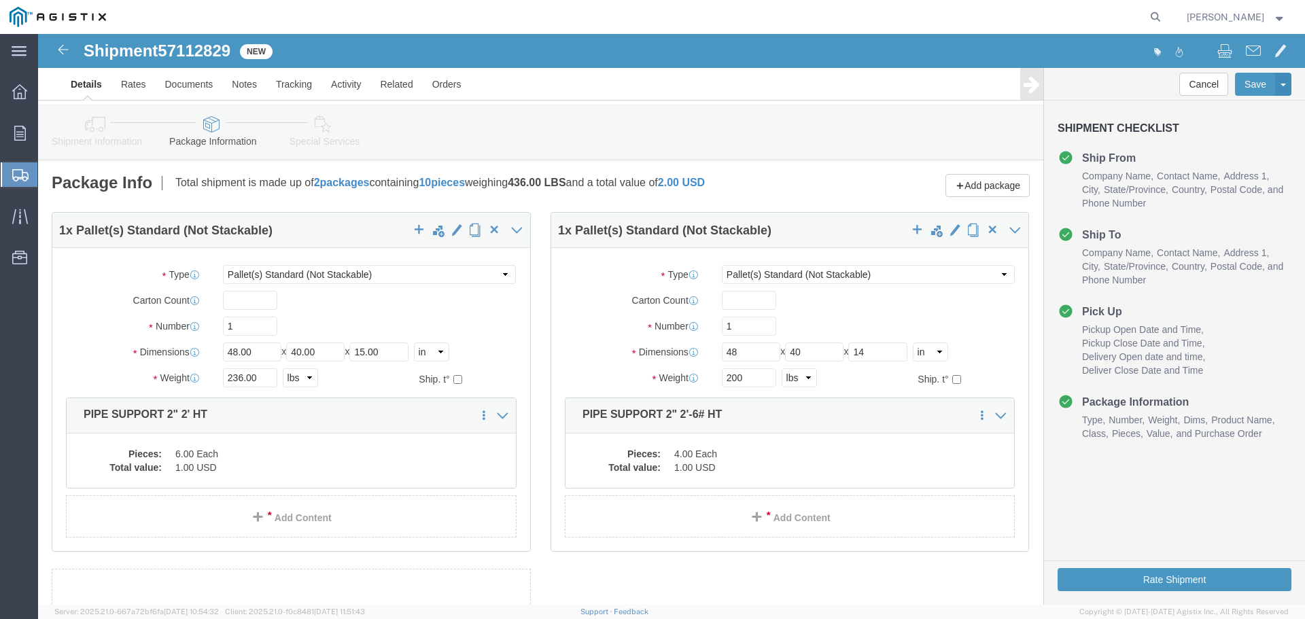
scroll to position [149, 0]
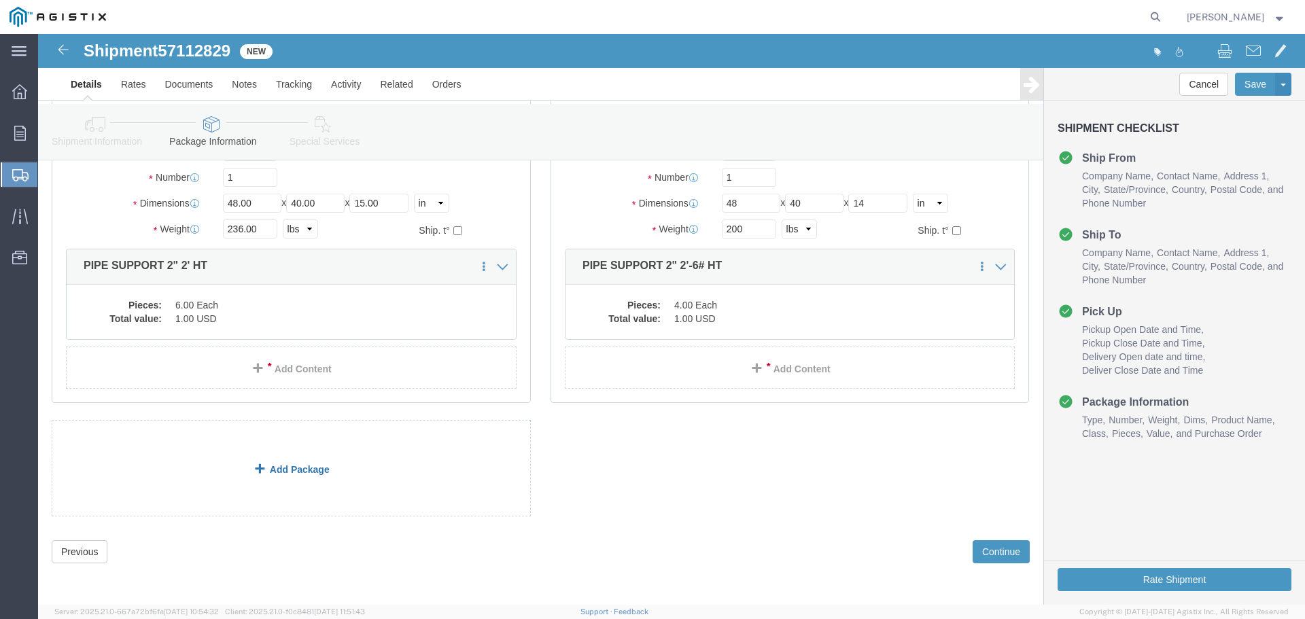
click link "Add Package"
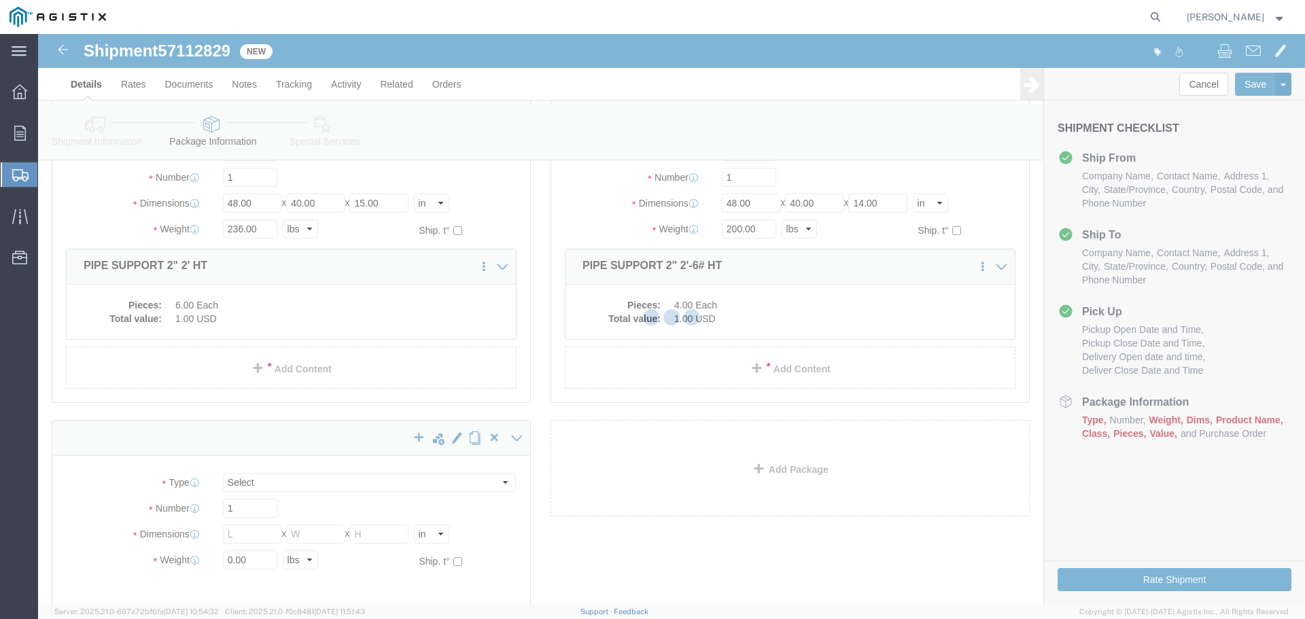
scroll to position [0, 0]
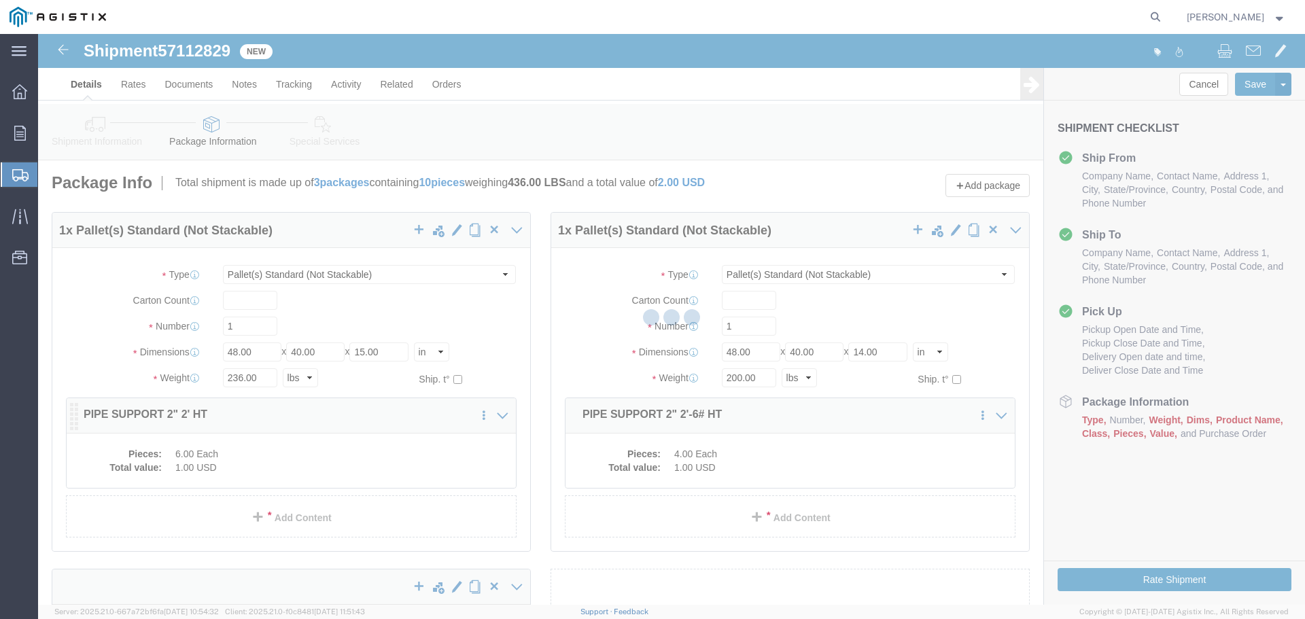
select select "PSNS"
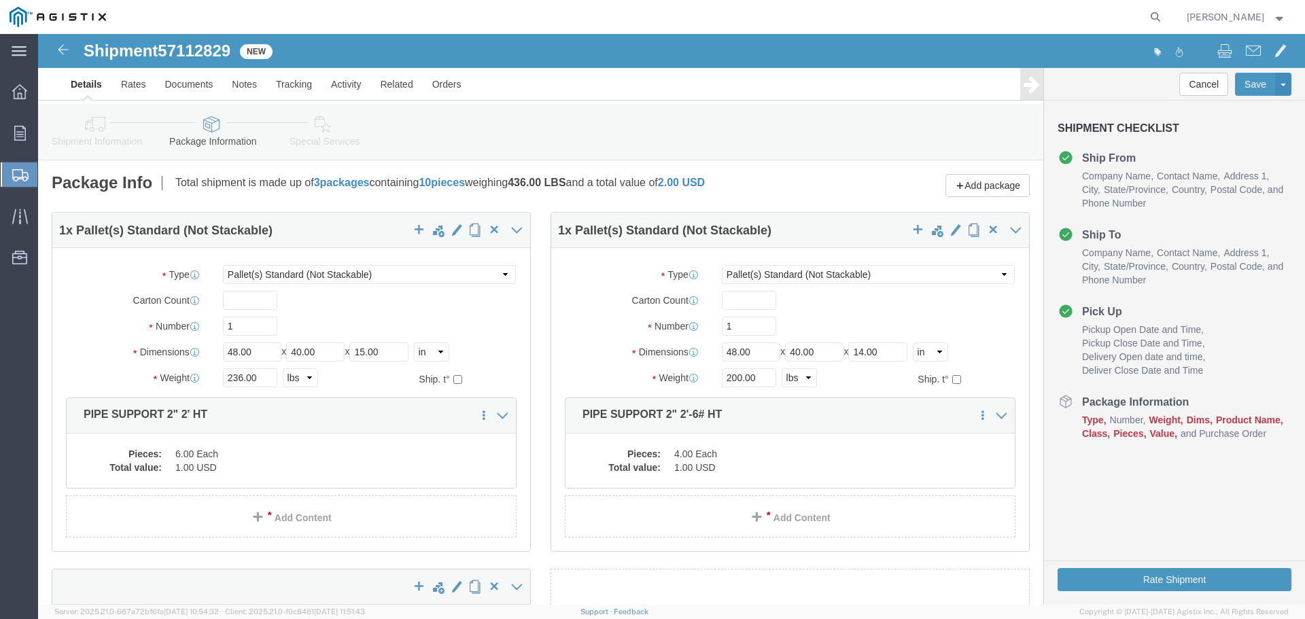
scroll to position [303, 0]
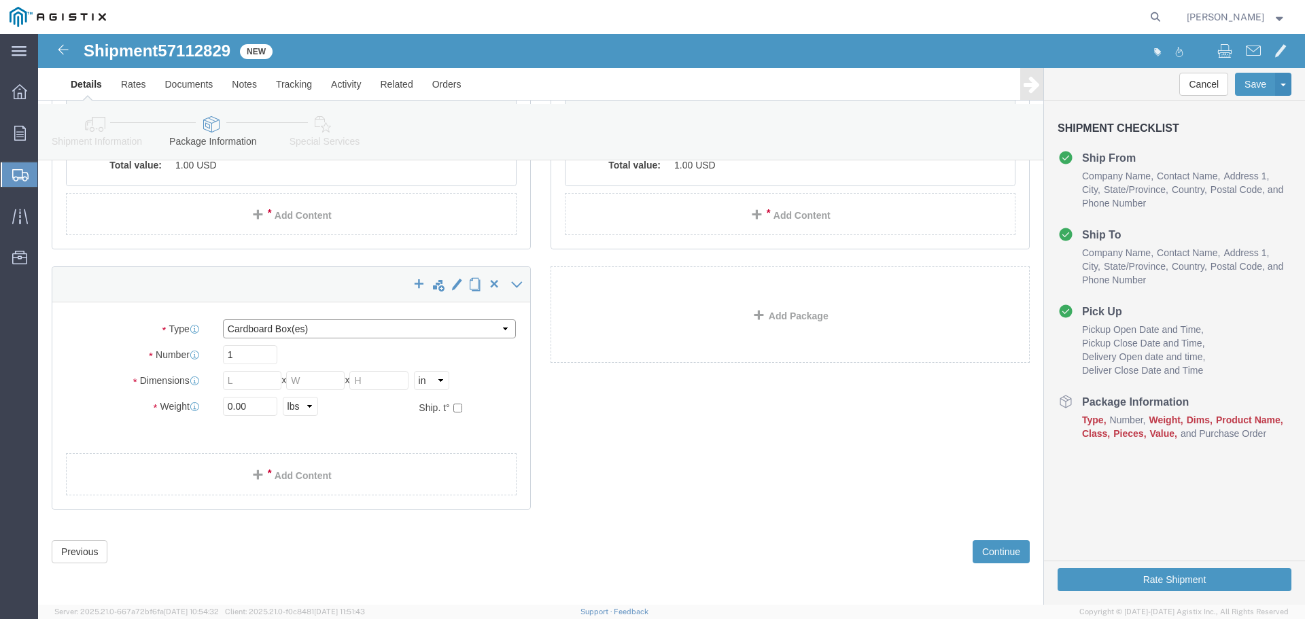
click select "Select Bulk Bundle(s) Cardboard Box(es) Carton(s) Crate(s) Drum(s) (Fiberboard)…"
select select "PSNS"
click select "Select Bulk Bundle(s) Cardboard Box(es) Carton(s) Crate(s) Drum(s) (Fiberboard)…"
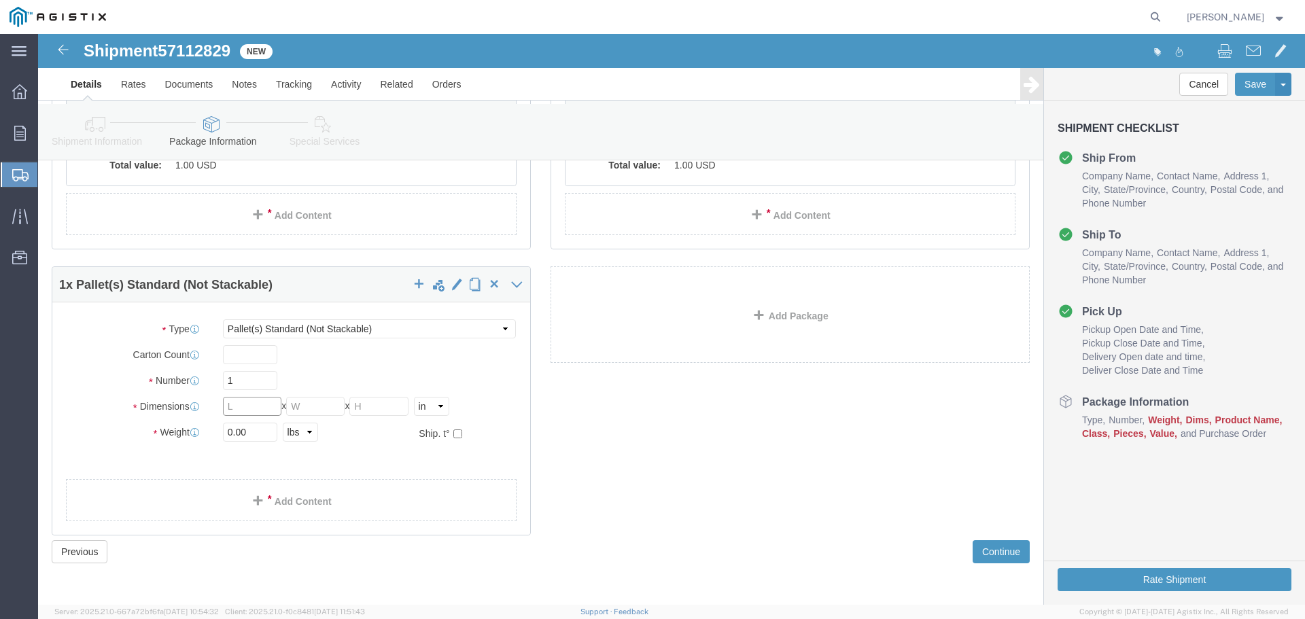
click input "text"
type input "48"
type input "40"
type input "15"
type input "1"
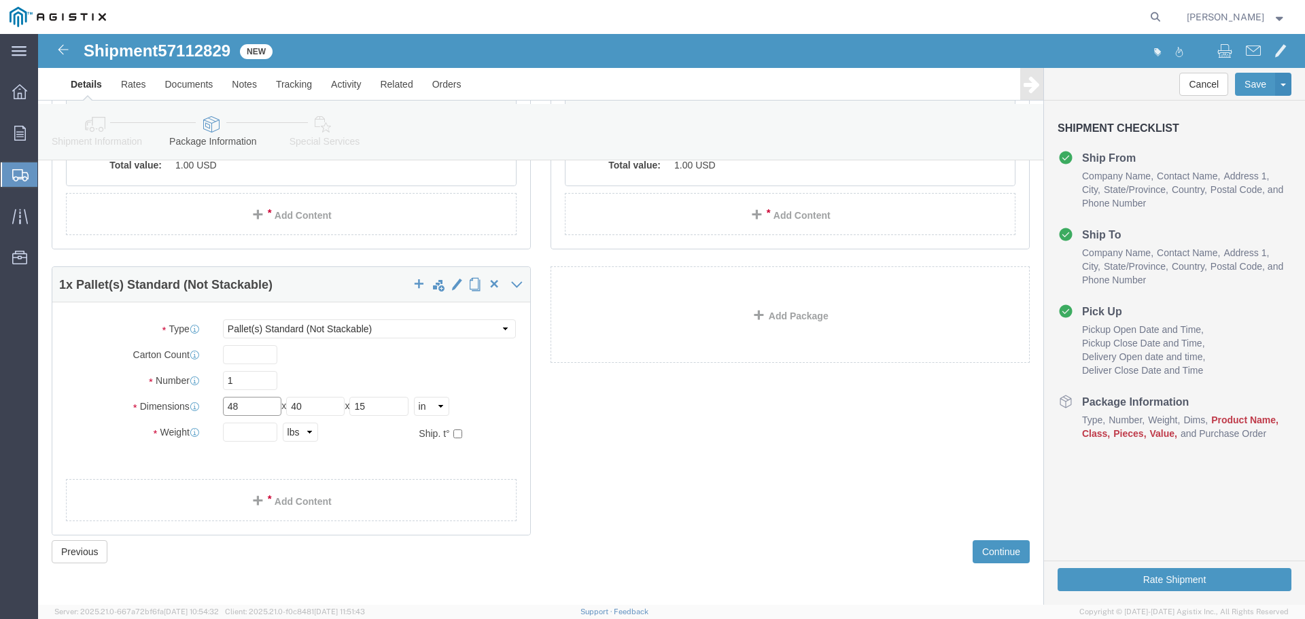
click input "48"
drag, startPoint x: 216, startPoint y: 368, endPoint x: 173, endPoint y: 369, distance: 42.9
click div "Length 148 x Width 40 x Height 15 Select cm ft in"
type input "48"
type input "40"
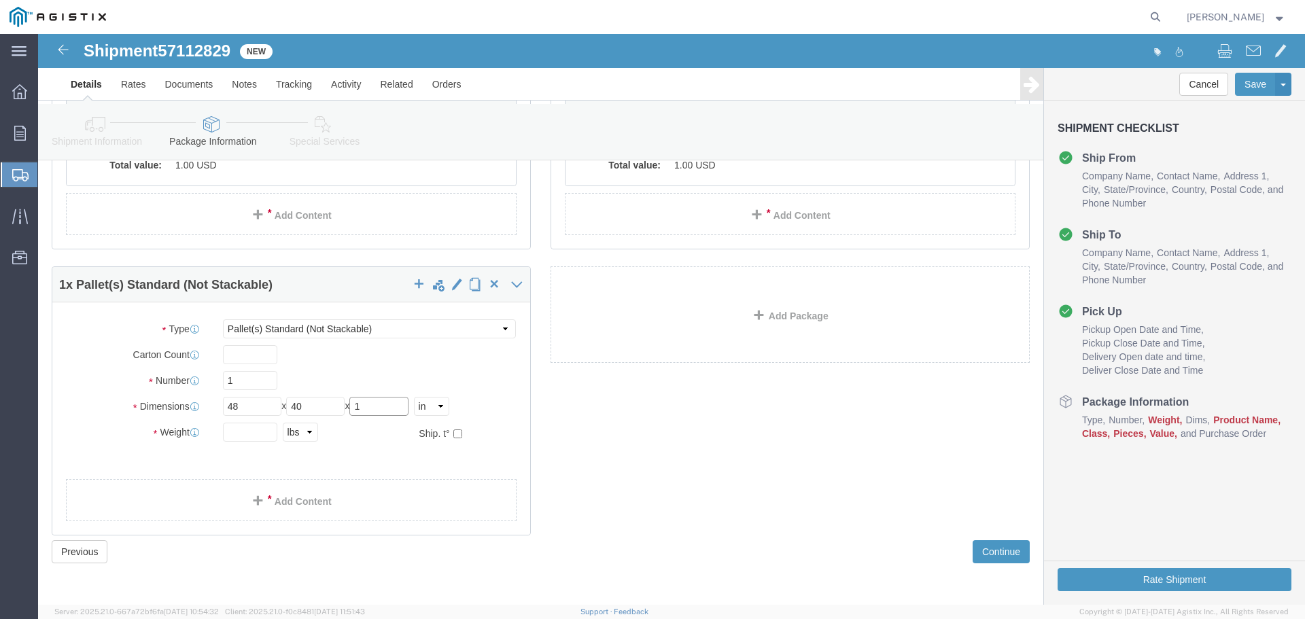
type input "15"
type input "138"
click link "Add Content"
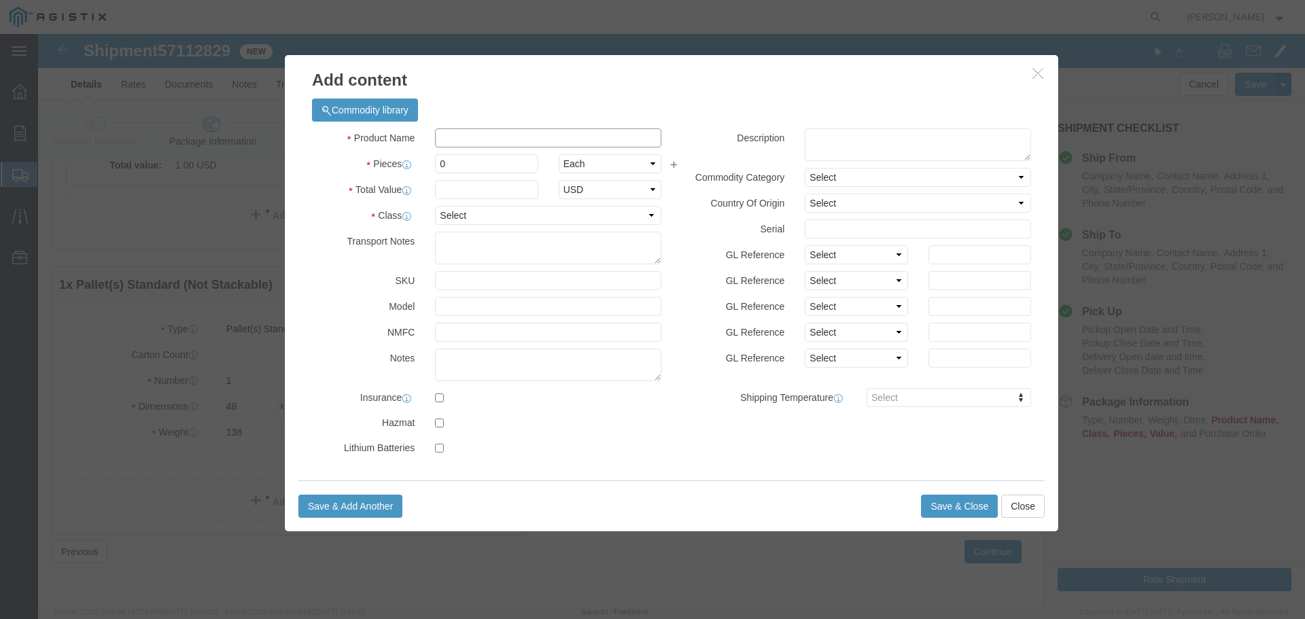
click input "text"
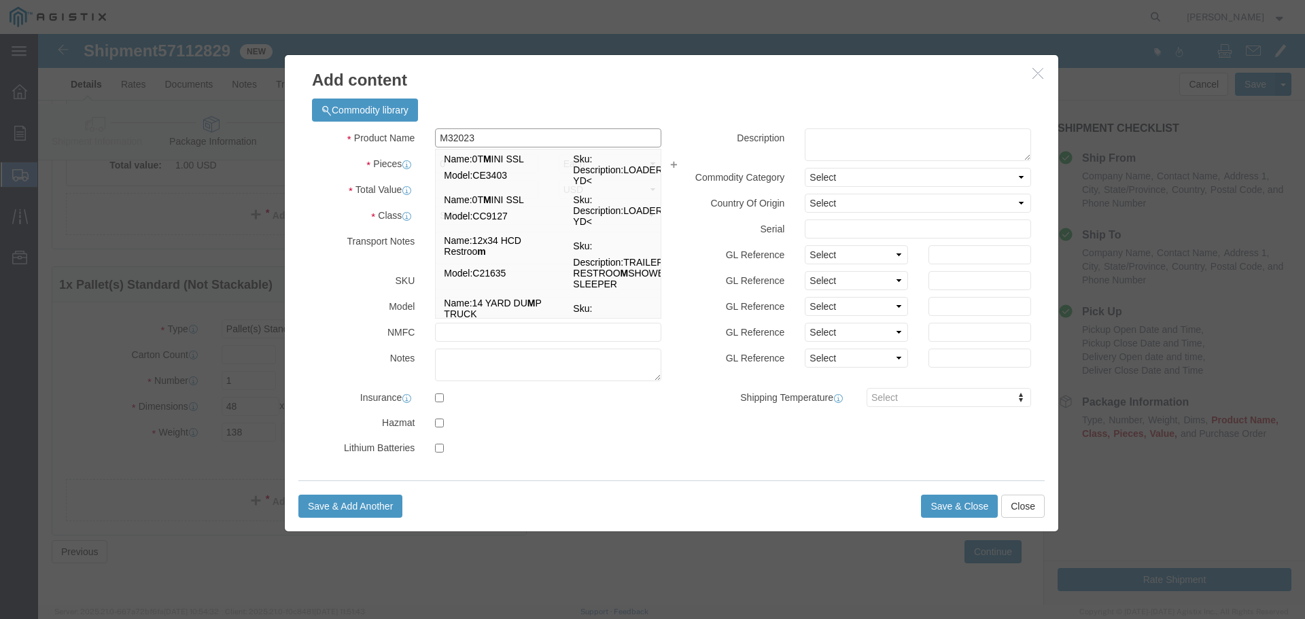
type input "M320239"
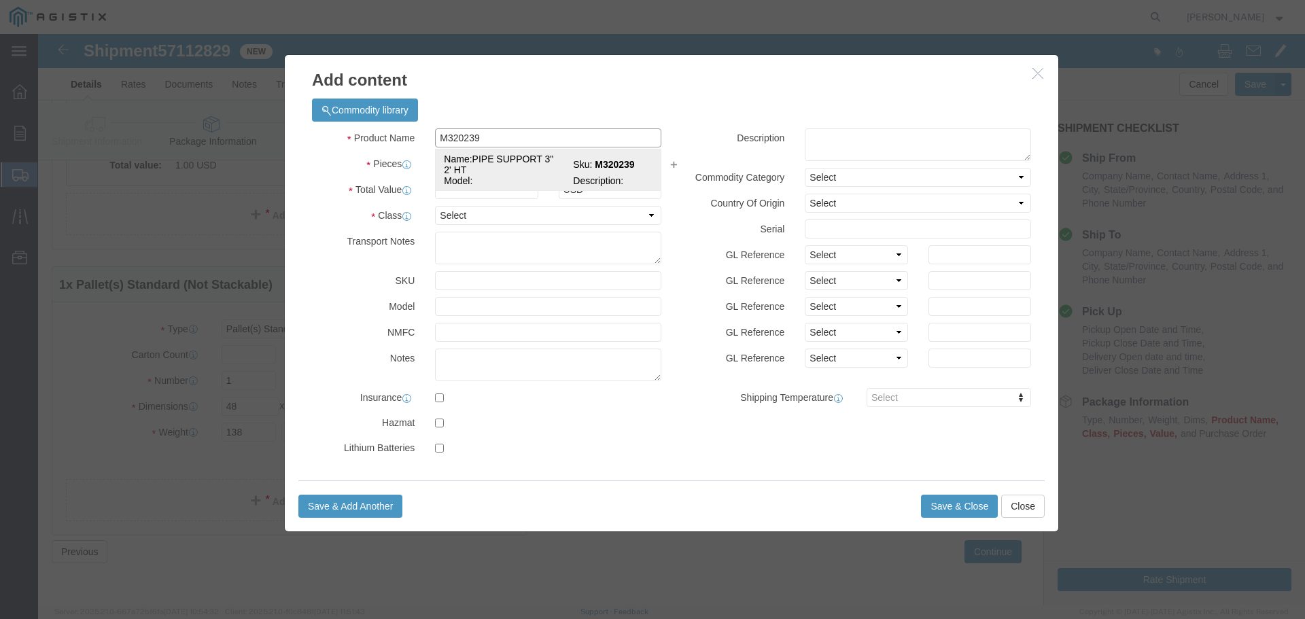
drag, startPoint x: 431, startPoint y: 127, endPoint x: 544, endPoint y: 226, distance: 150.3
click td "Name: PIPE SUPPORT 3" 2' HT"
select select
select select "USD"
type input "PIPE SUPPORT 3" 2' HT"
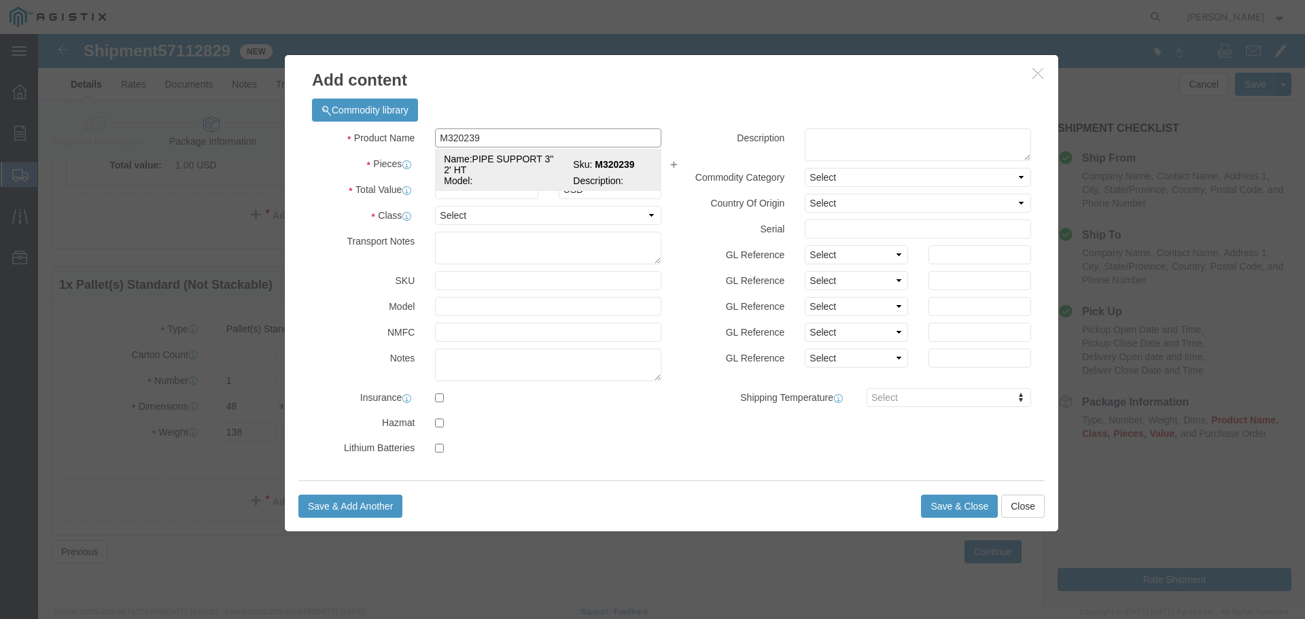
type input "M320239"
type input "PIPE SUPPORT 3" 2' HT"
click input "text"
type input "3"
click select "Select Bag Barrels 100Board Feet Bottle Box Blister Pack Carats Can Capsule Car…"
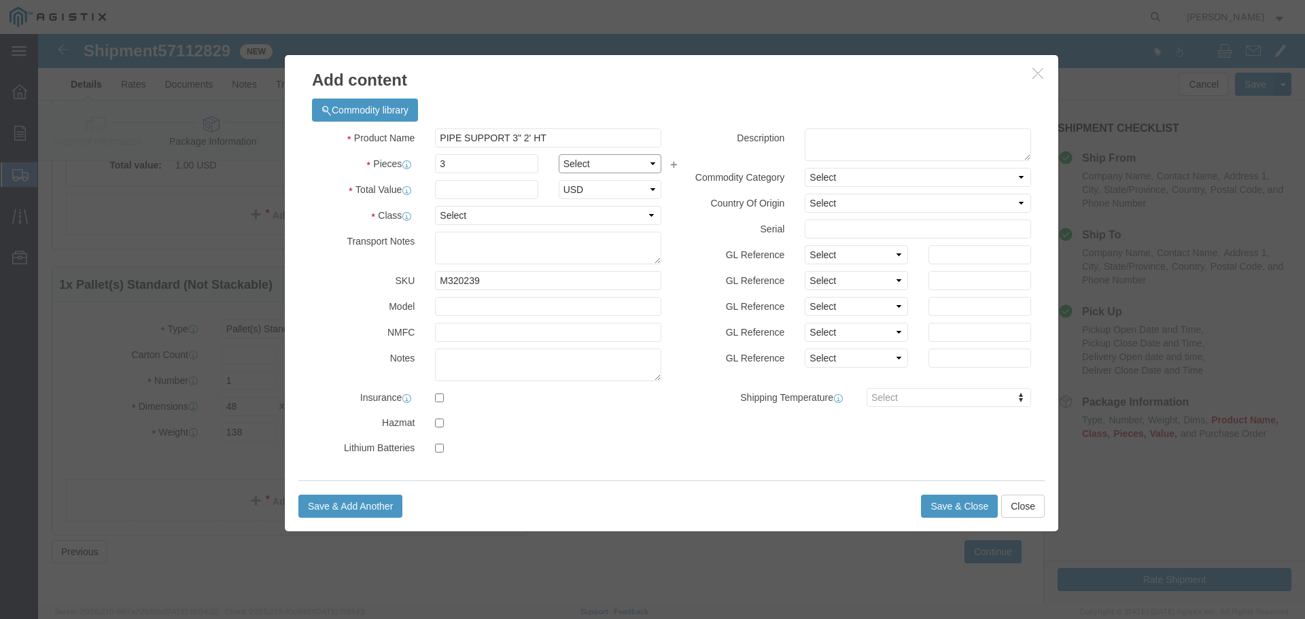
select select "EA"
click select "Select Bag Barrels 100Board Feet Bottle Box Blister Pack Carats Can Capsule Car…"
click input "text"
type input "1"
select select "50"
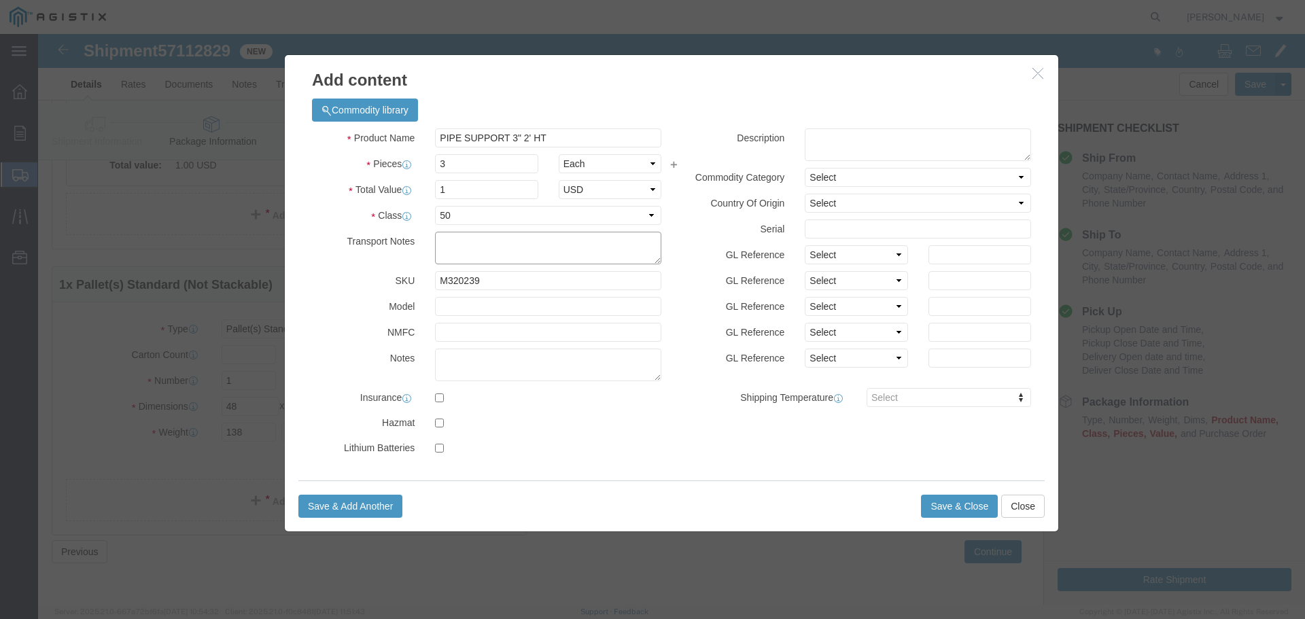
paste textarea "REFERENCE PG&E PO#3501420850 ON ALL PAPERWORK. PROVIDE EZL#260541 TO THE DRIVER…"
type textarea "REFERENCE PG&E PO#3501420850 ON ALL PAPERWORK. PROVIDE EZL#260541 TO THE DRIVER…"
click button "Save & Close"
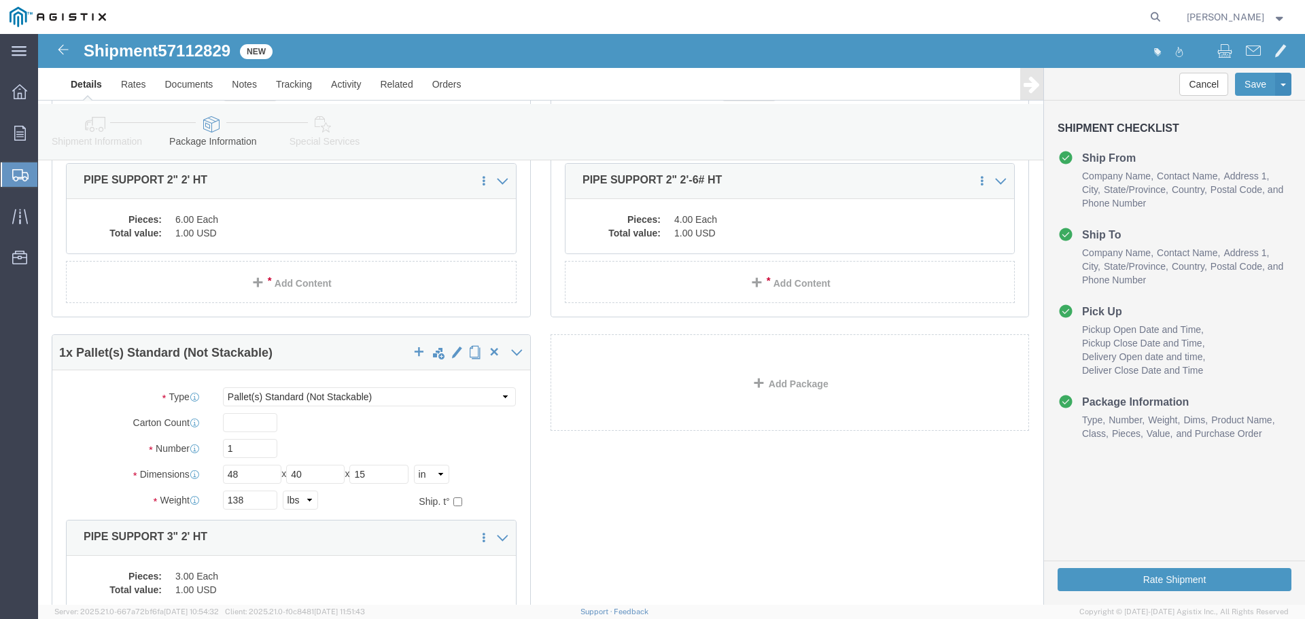
scroll to position [399, 0]
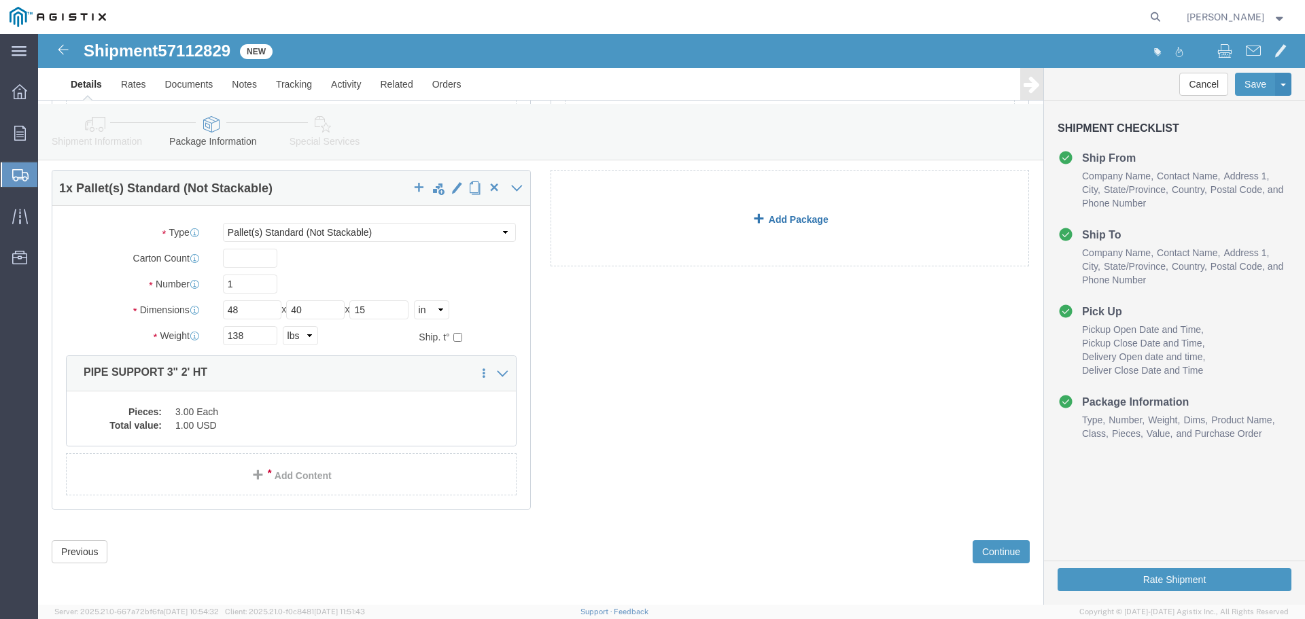
click link "Add Package"
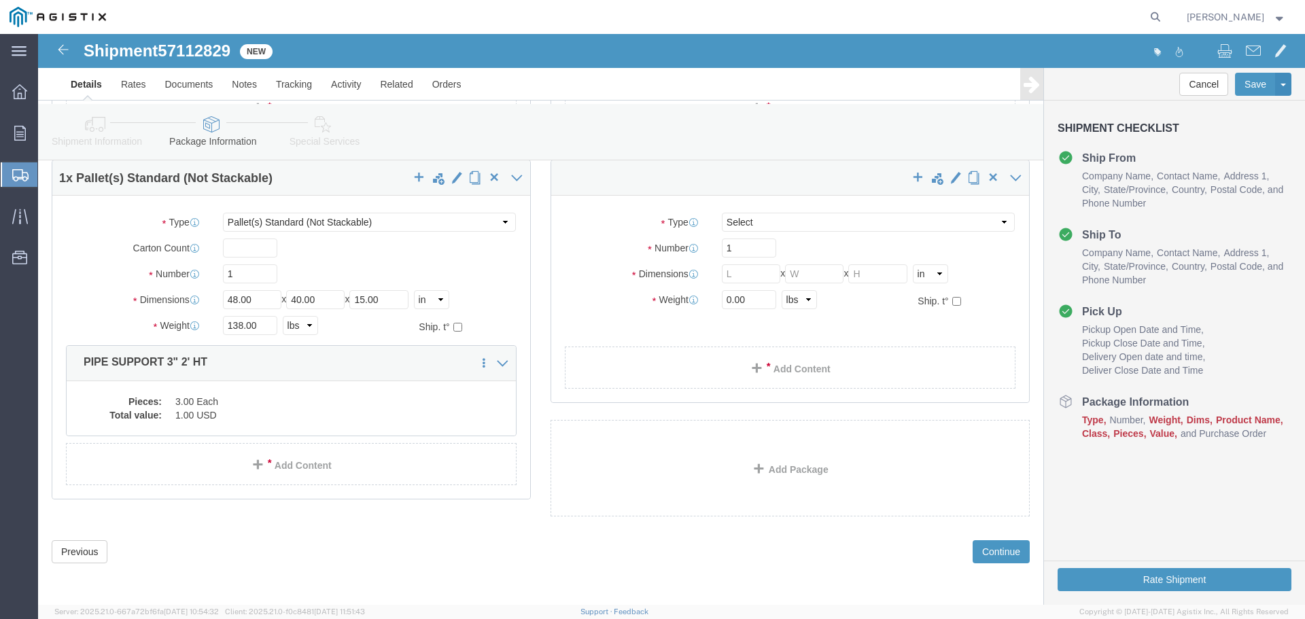
scroll to position [341, 0]
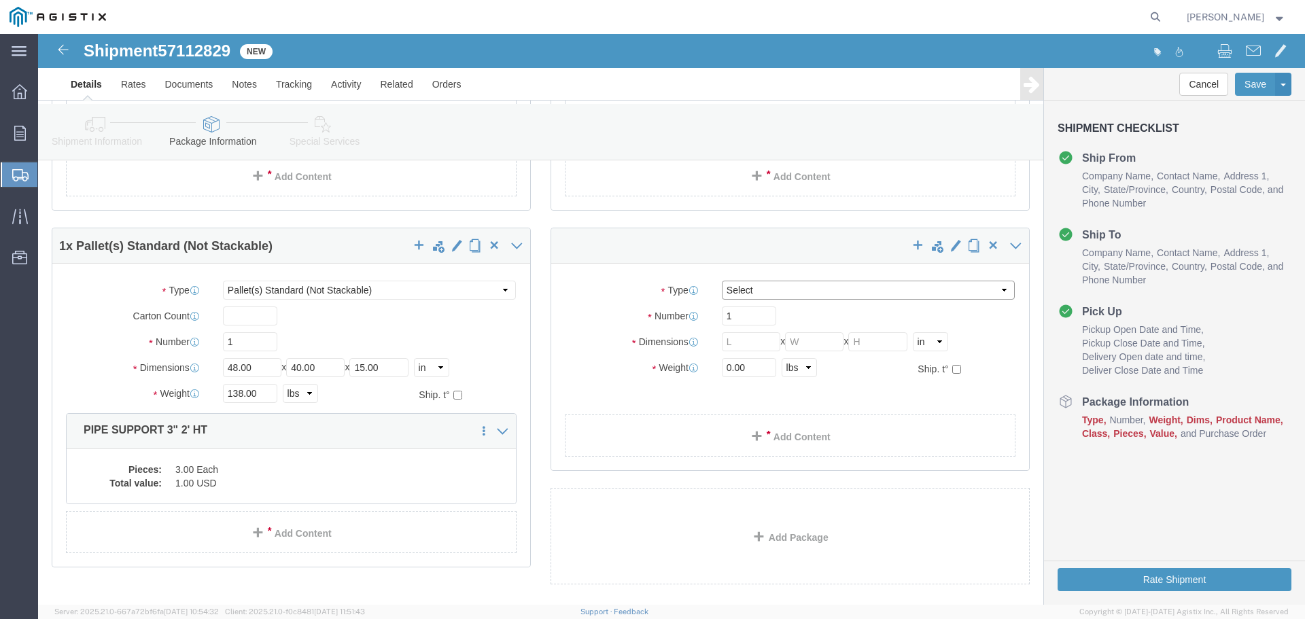
click select "Select Bale(s) Basket(s) Bolt(s) Bottle(s) Buckets Bulk Bundle(s) Can(s) Cardbo…"
select select "PSNS"
click select "Select Bale(s) Basket(s) Bolt(s) Bottle(s) Buckets Bulk Bundle(s) Can(s) Cardbo…"
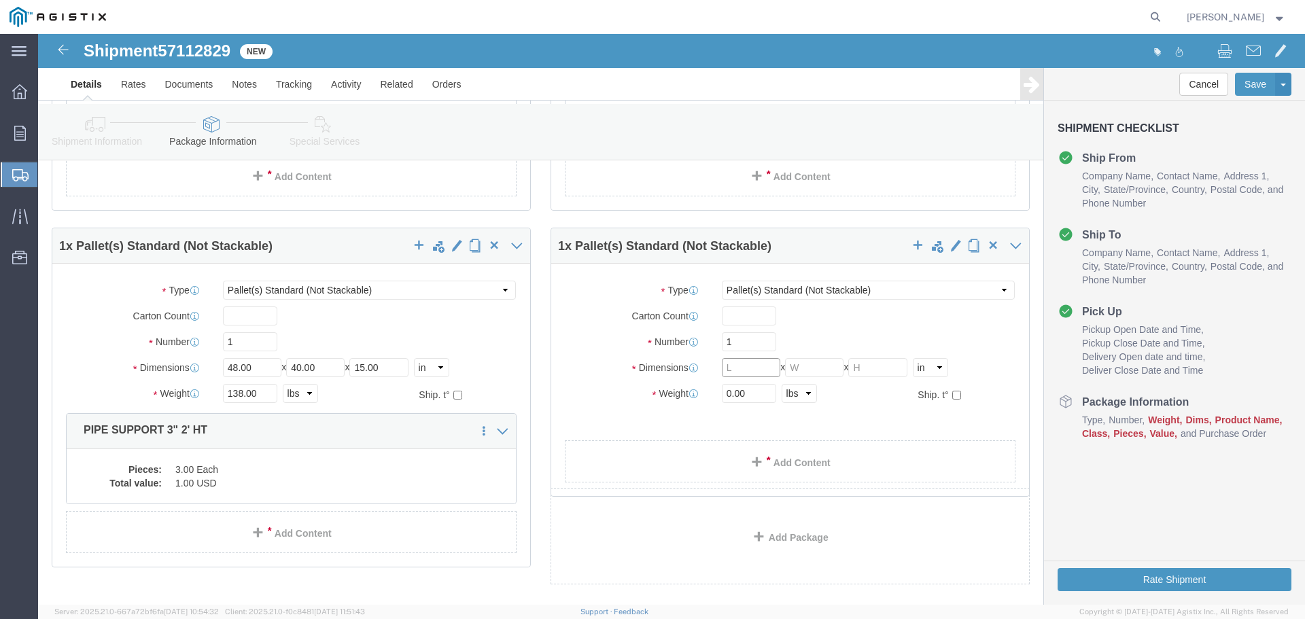
click input "text"
type input "48"
type input "40"
type input "13"
type input "246"
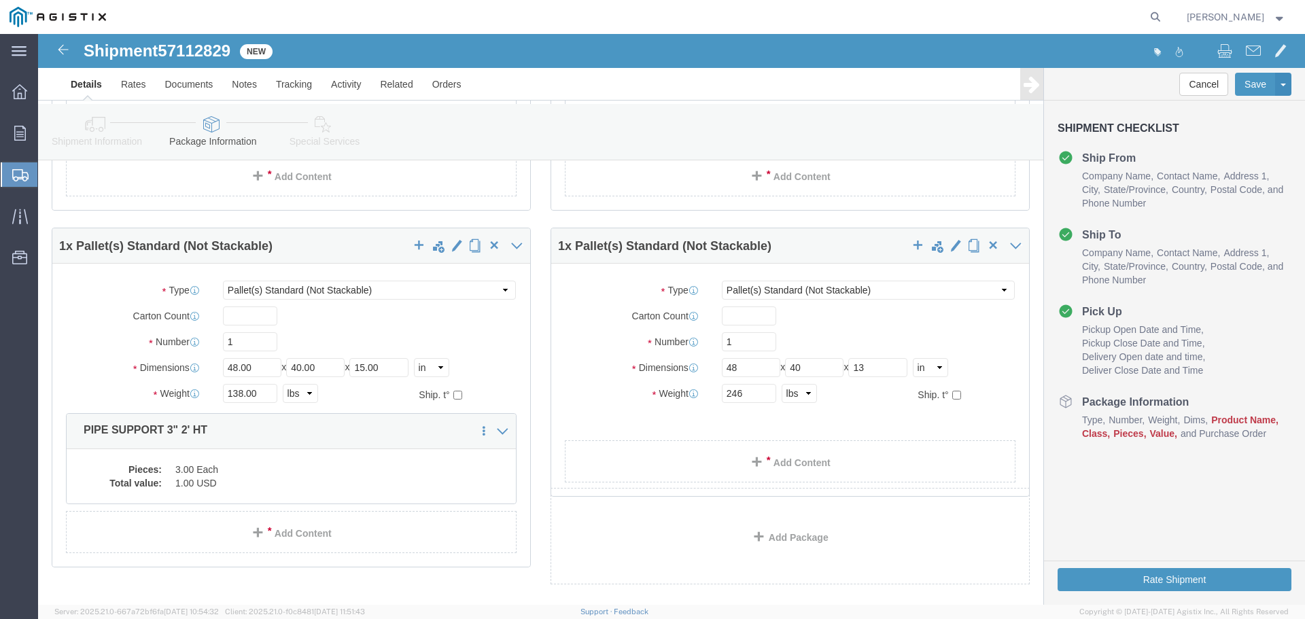
click link "Add Content"
click div
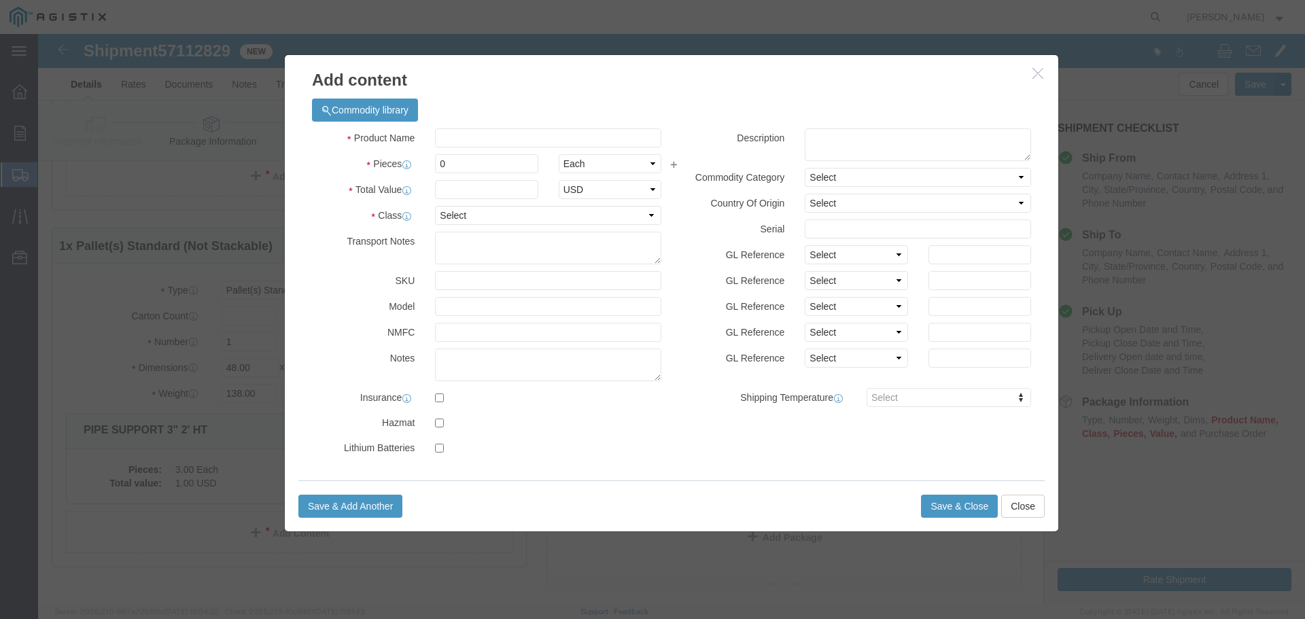
click div "Product Name Pieces 0 Select Bag Barrels 100Board Feet Bottle Box Blister Pack …"
click input "text"
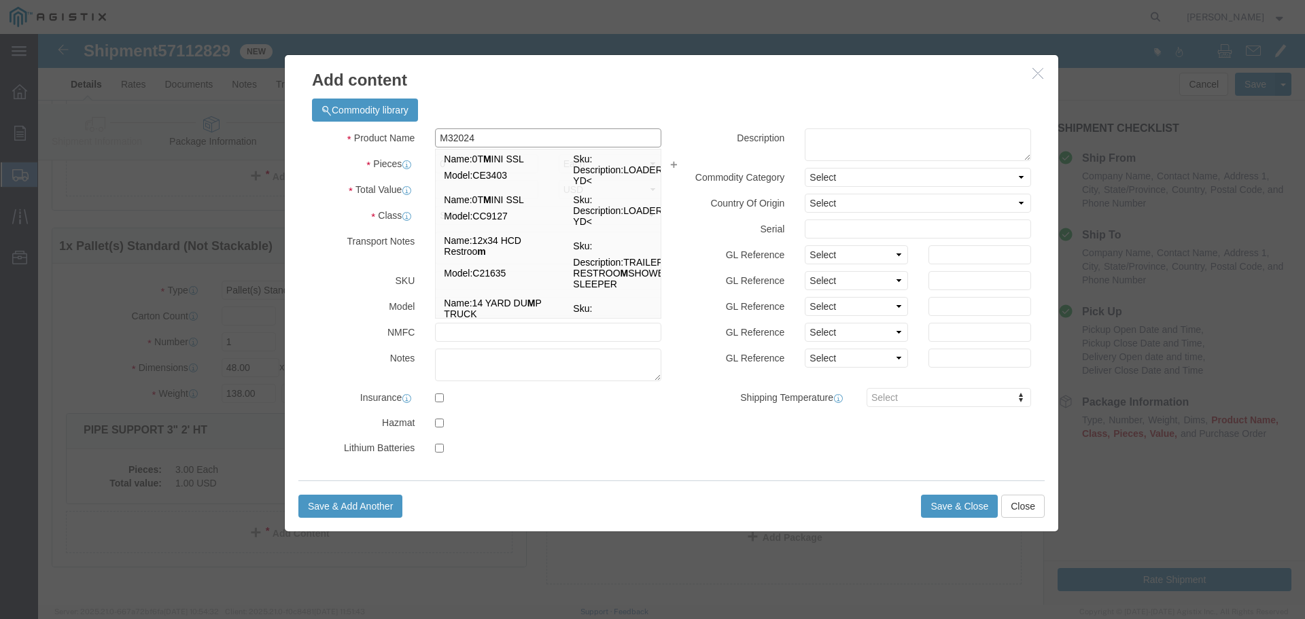
type input "M320245"
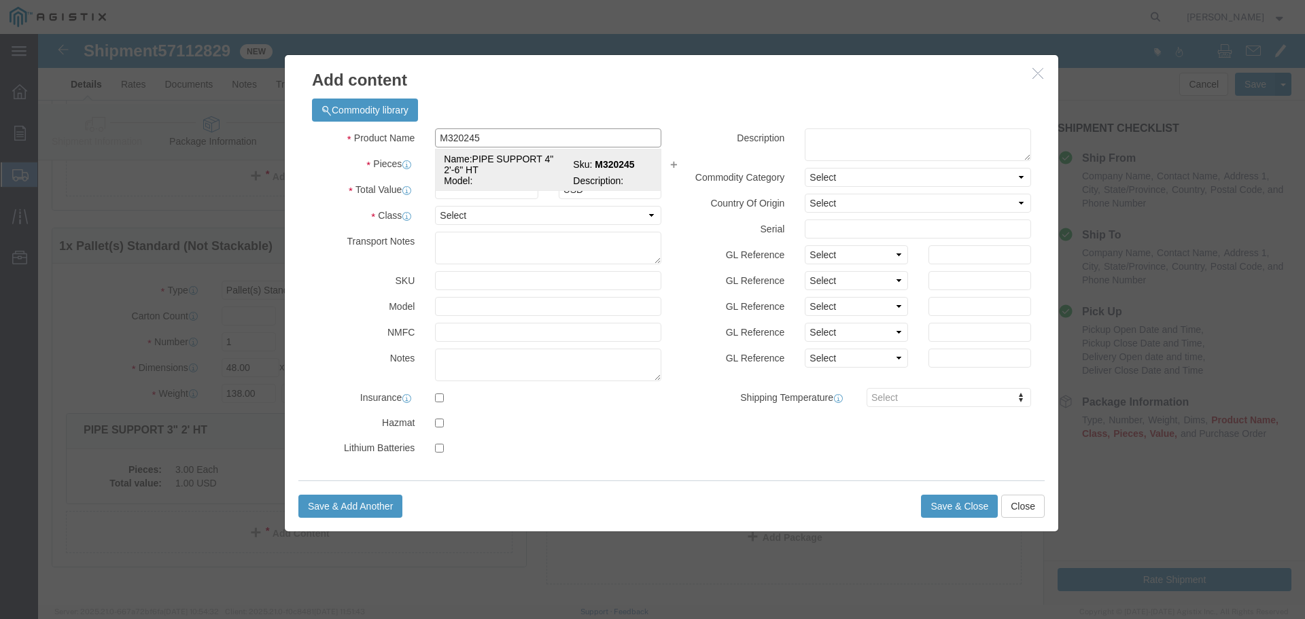
click td "Name: PIPE SUPPORT 4" 2'-6" HT"
select select
select select "USD"
type input "PIPE SUPPORT 4" 2'-6" HT"
type input "M320245"
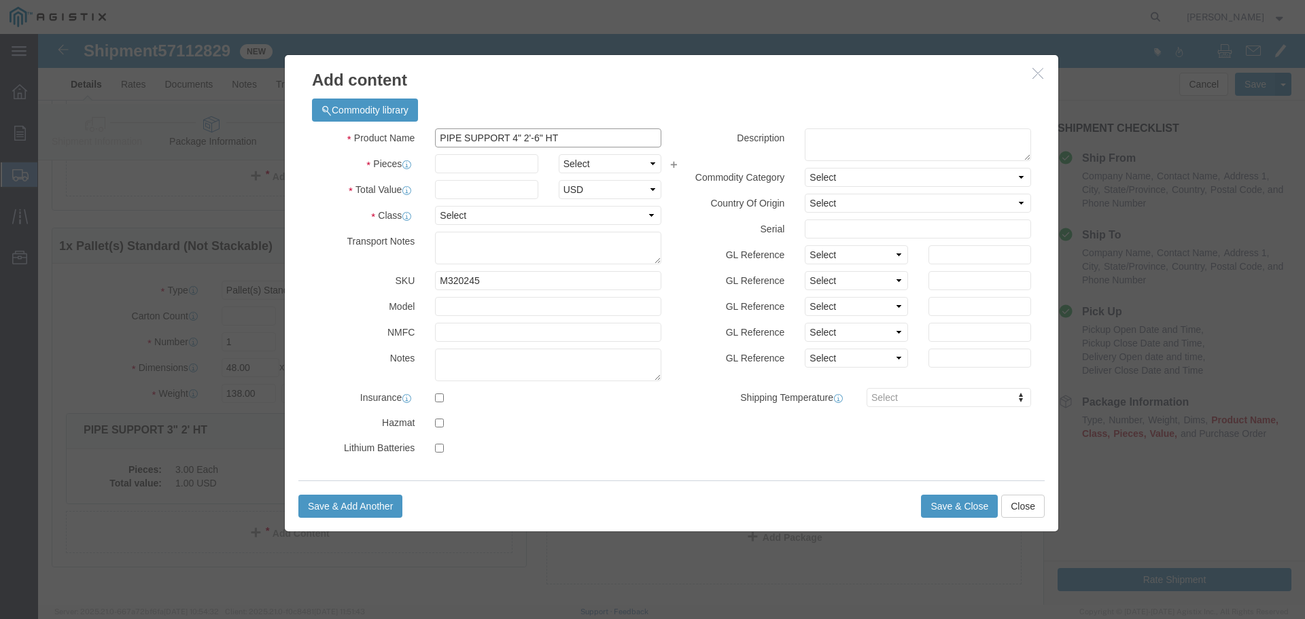
type input "PIPE SUPPORT 4" 2'-6" HT"
click input "text"
type input "5"
click input "text"
type input "1"
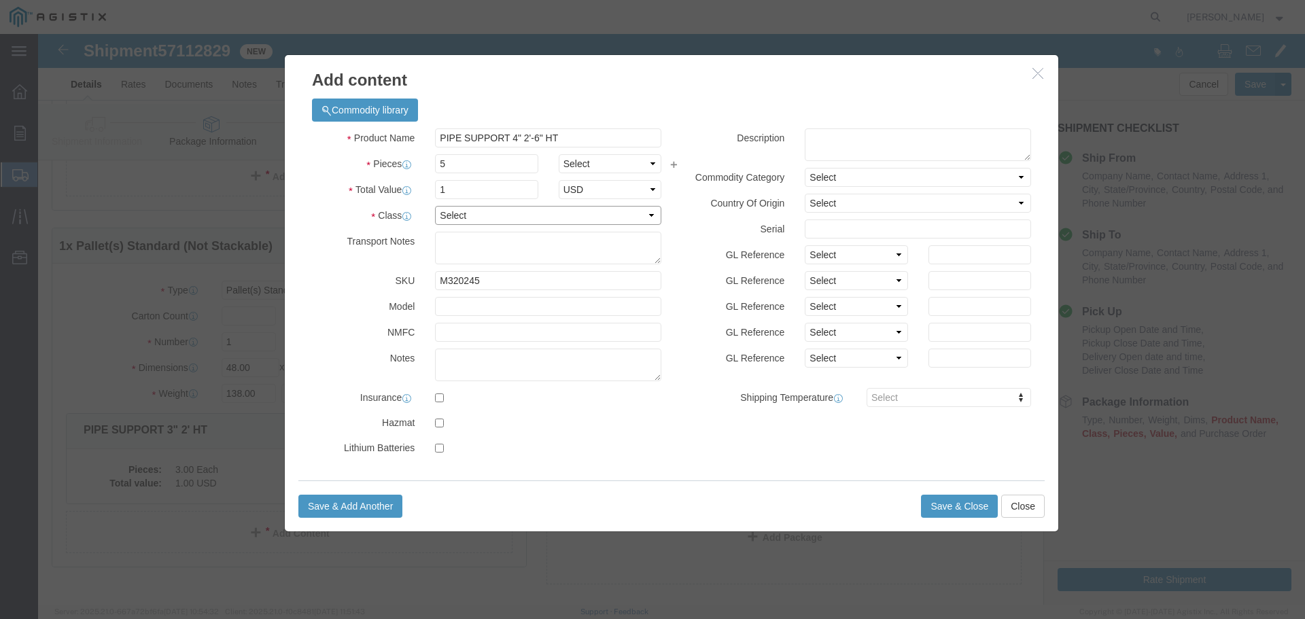
select select "50"
paste textarea "REFERENCE PG&E PO#3501420850 ON ALL PAPERWORK. PROVIDE EZL#260541 TO THE DRIVER…"
type textarea "REFERENCE PG&E PO#3501420850 ON ALL PAPERWORK. PROVIDE EZL#260541 TO THE DRIVER…"
click button "Save & Close"
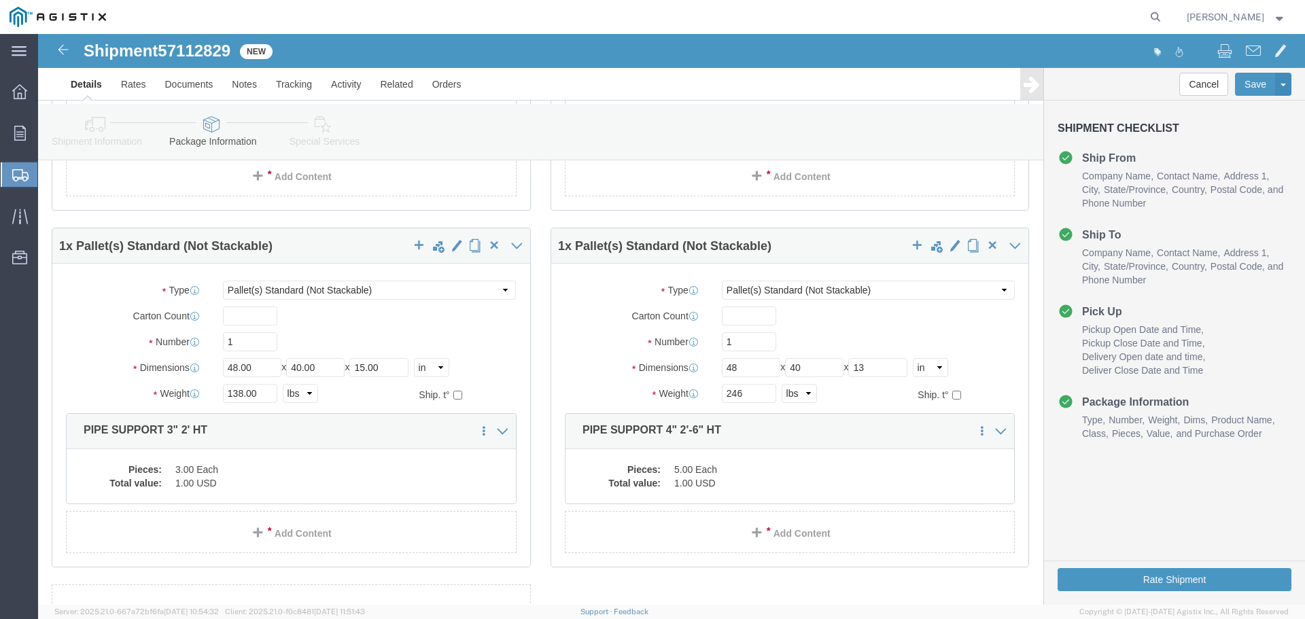
scroll to position [506, 0]
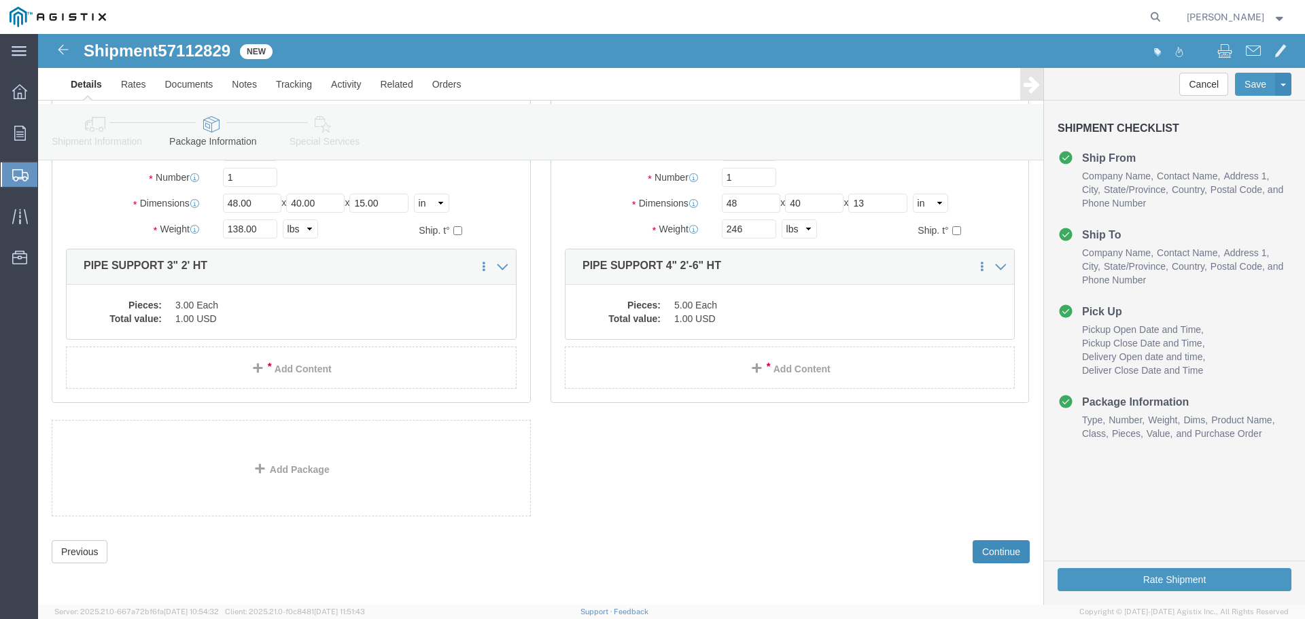
drag, startPoint x: 946, startPoint y: 523, endPoint x: 940, endPoint y: 519, distance: 7.6
click button "Continue"
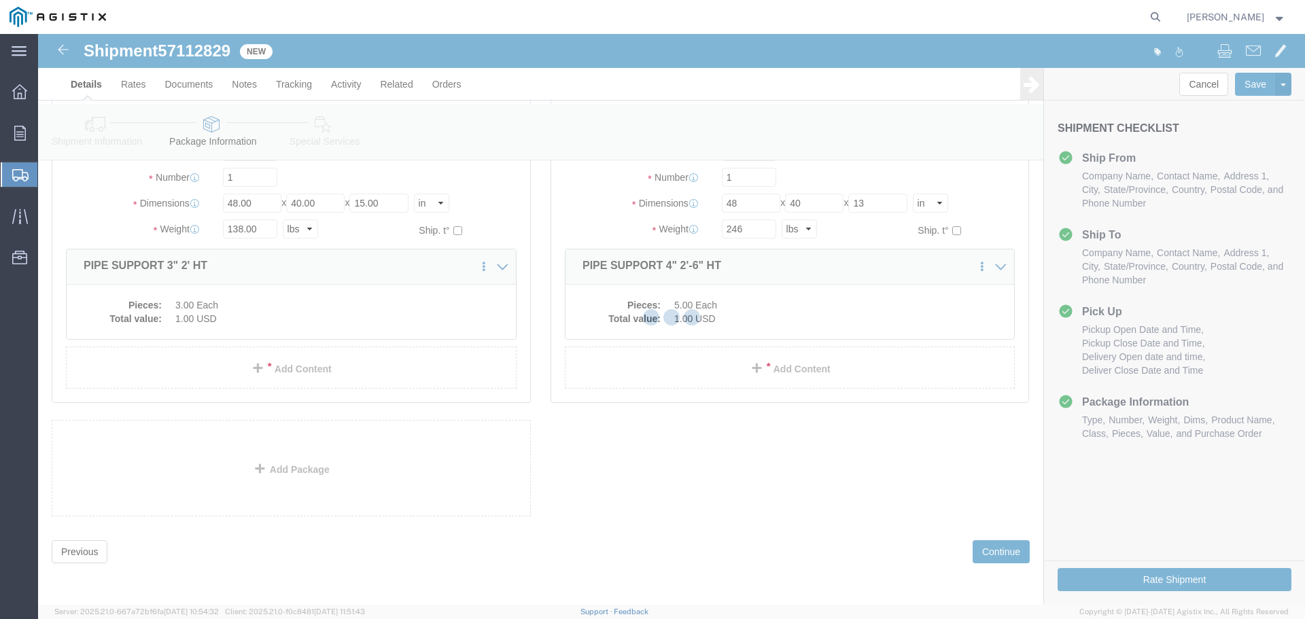
select select
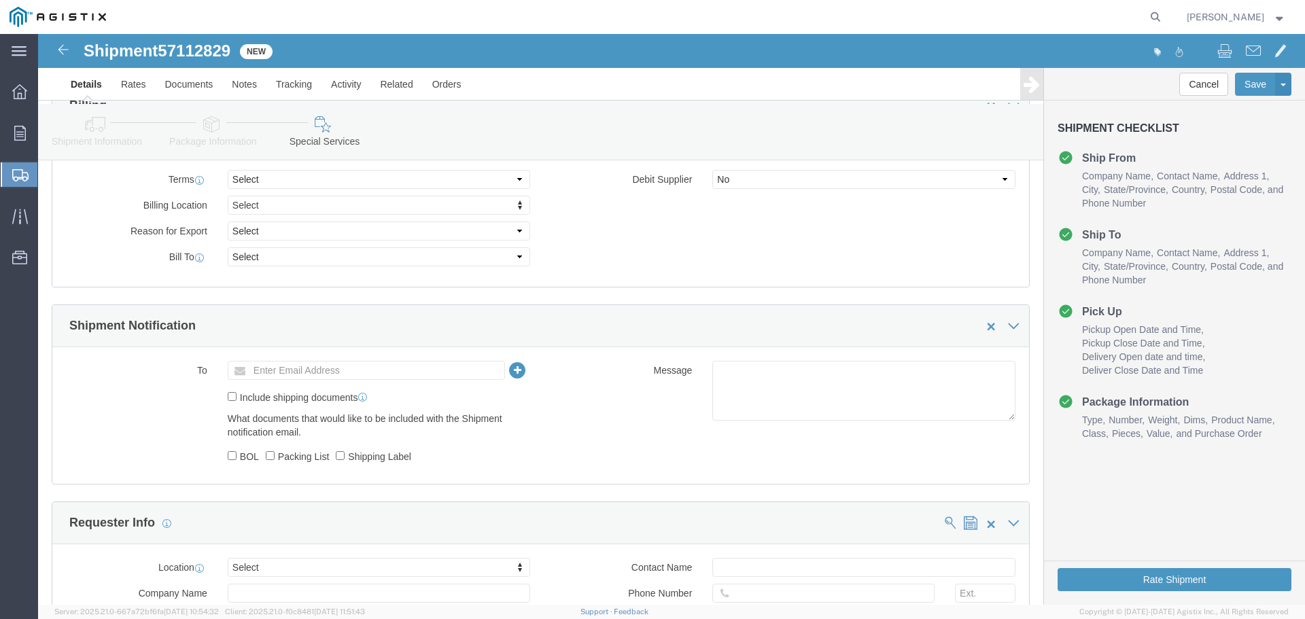
scroll to position [816, 0]
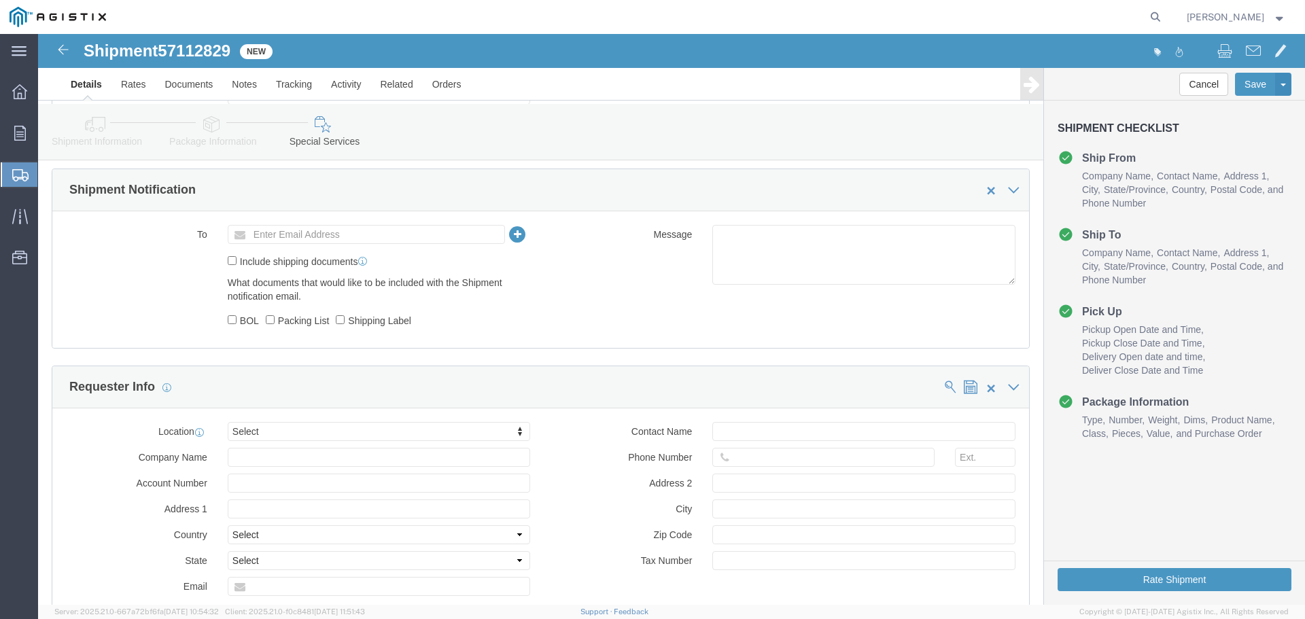
click div "To Enter Email Address Include shipping documents What documents that would lik…"
click input "text"
type input "[EMAIL_ADDRESS][DOMAIN_NAME]"
click input "Include shipping documents"
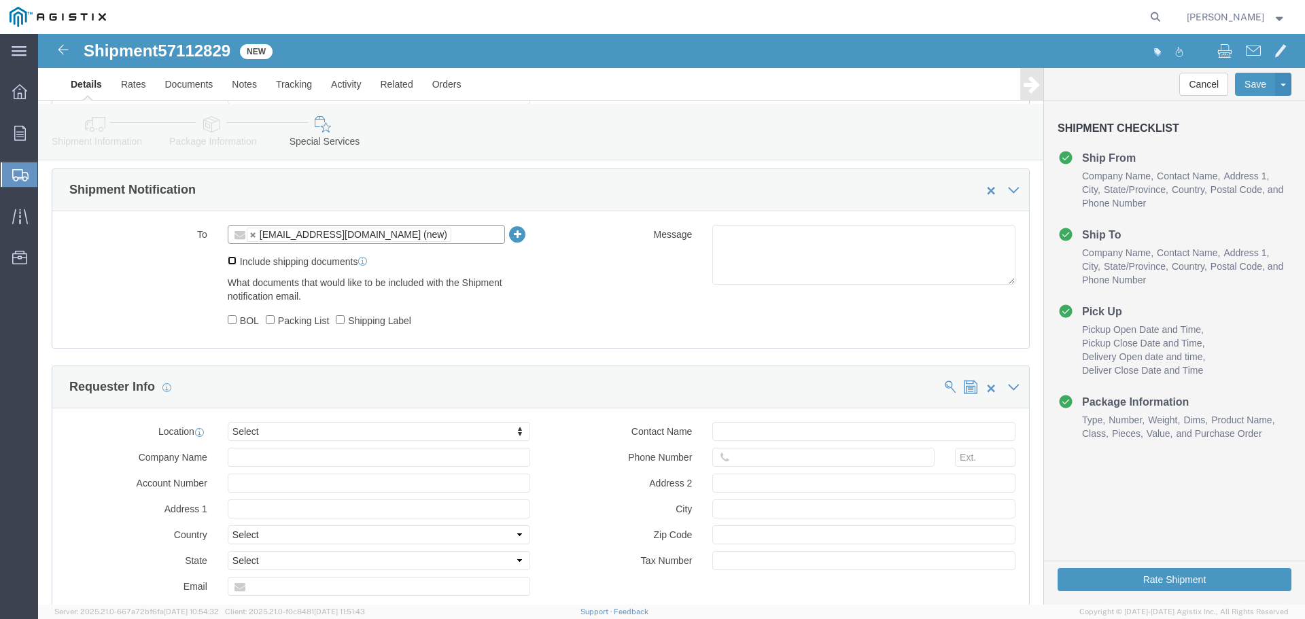
checkbox input "true"
click input "BOL"
checkbox input "true"
click input "Packing List"
checkbox input "true"
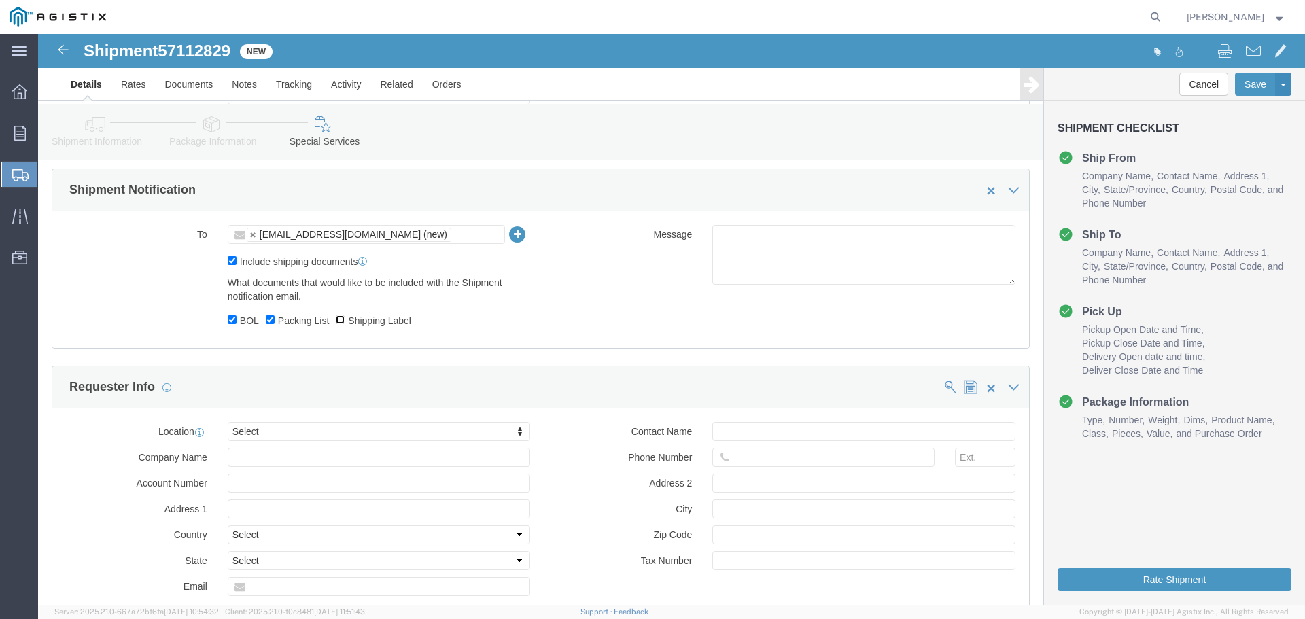
drag, startPoint x: 303, startPoint y: 312, endPoint x: 333, endPoint y: 307, distance: 30.4
click input "Shipping Label"
checkbox input "true"
click icon
click ul "[EMAIL_ADDRESS][DOMAIN_NAME] (new)"
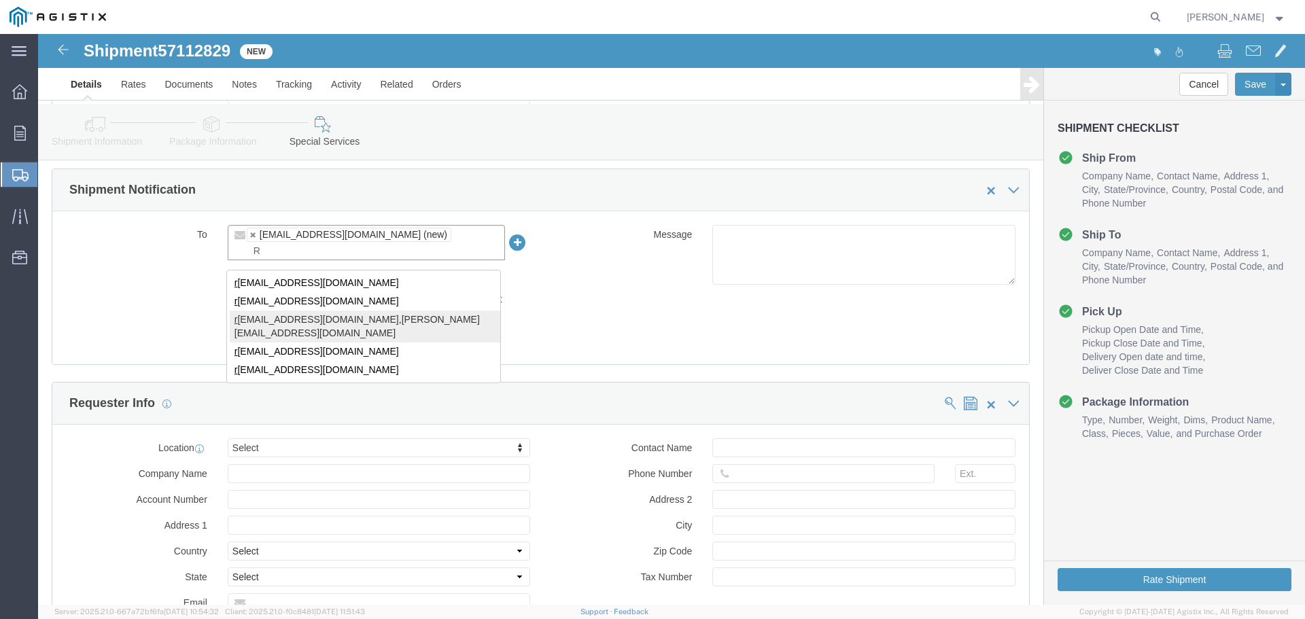
type input "R"
type input "[EMAIL_ADDRESS][DOMAIN_NAME],[EMAIL_ADDRESS][DOMAIN_NAME],[PERSON_NAME][EMAIL_A…"
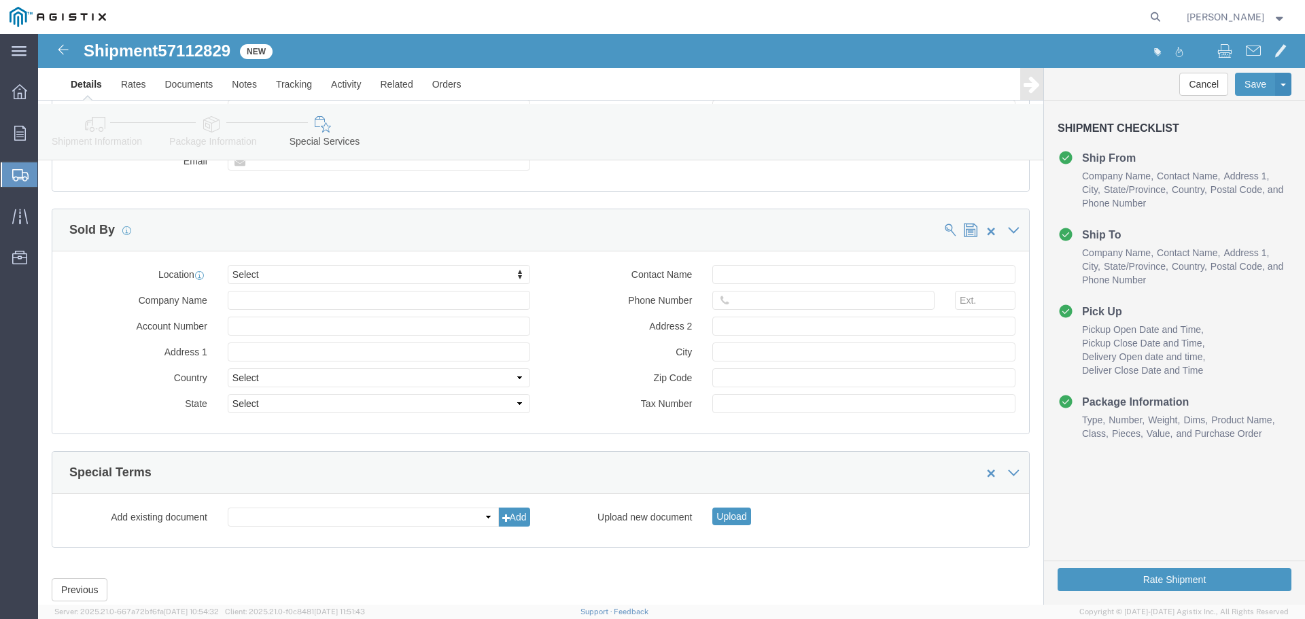
scroll to position [1305, 0]
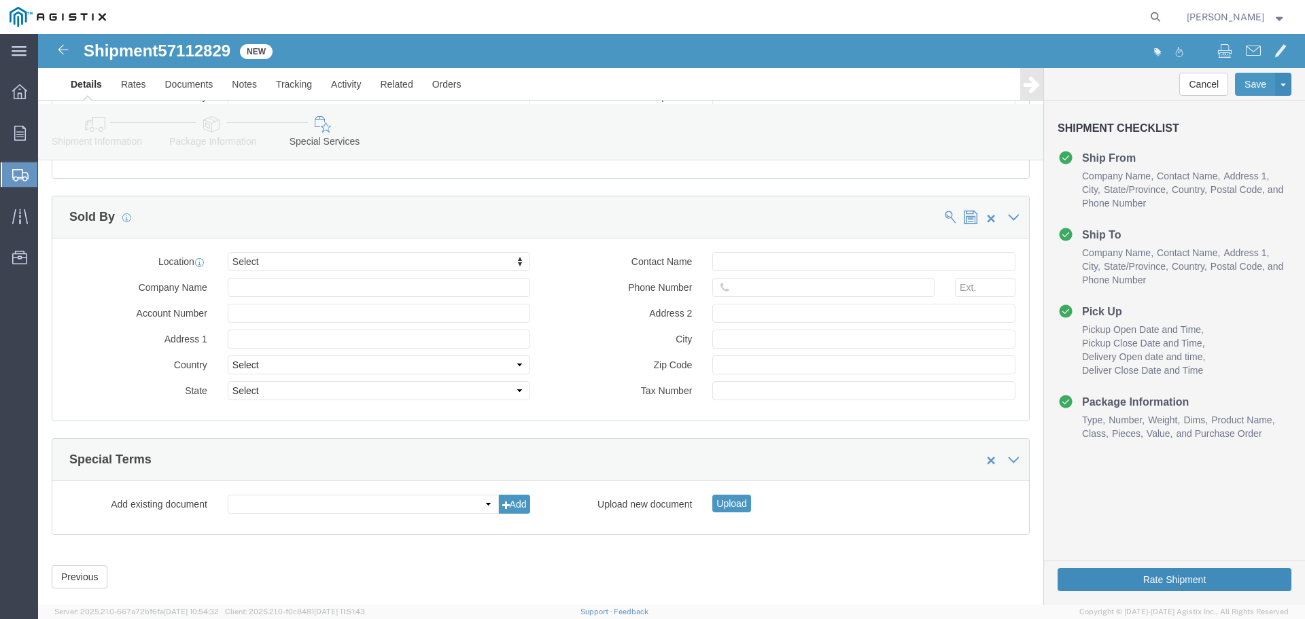
click button "Rate Shipment"
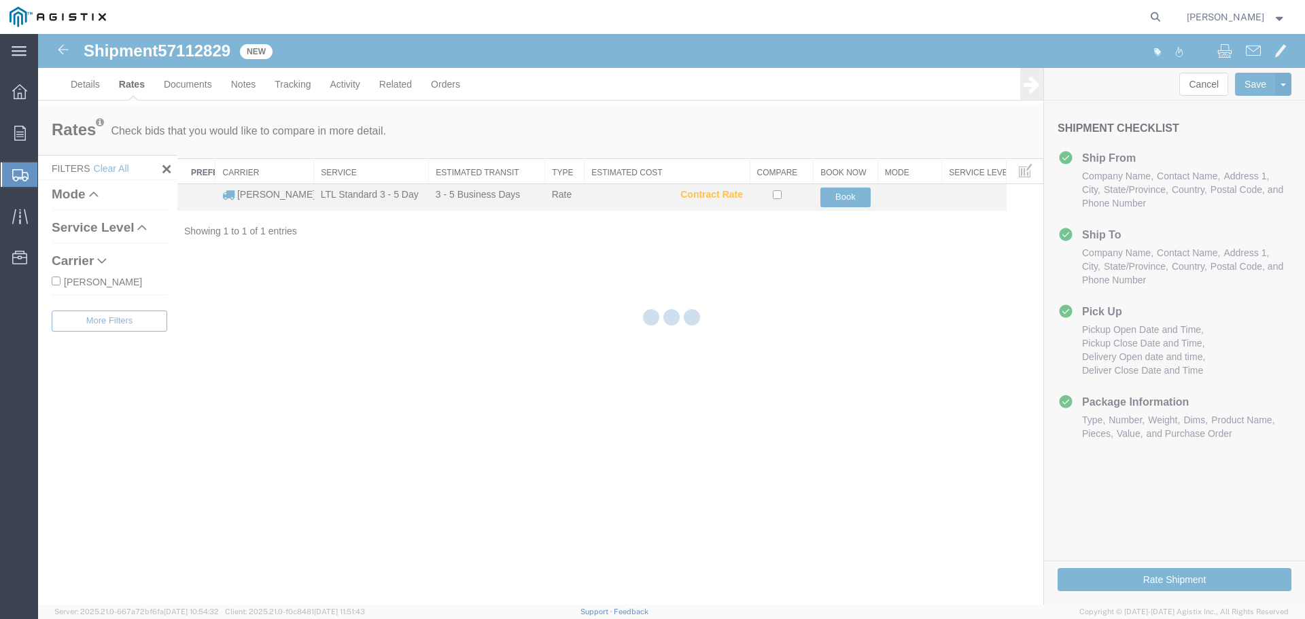
scroll to position [0, 0]
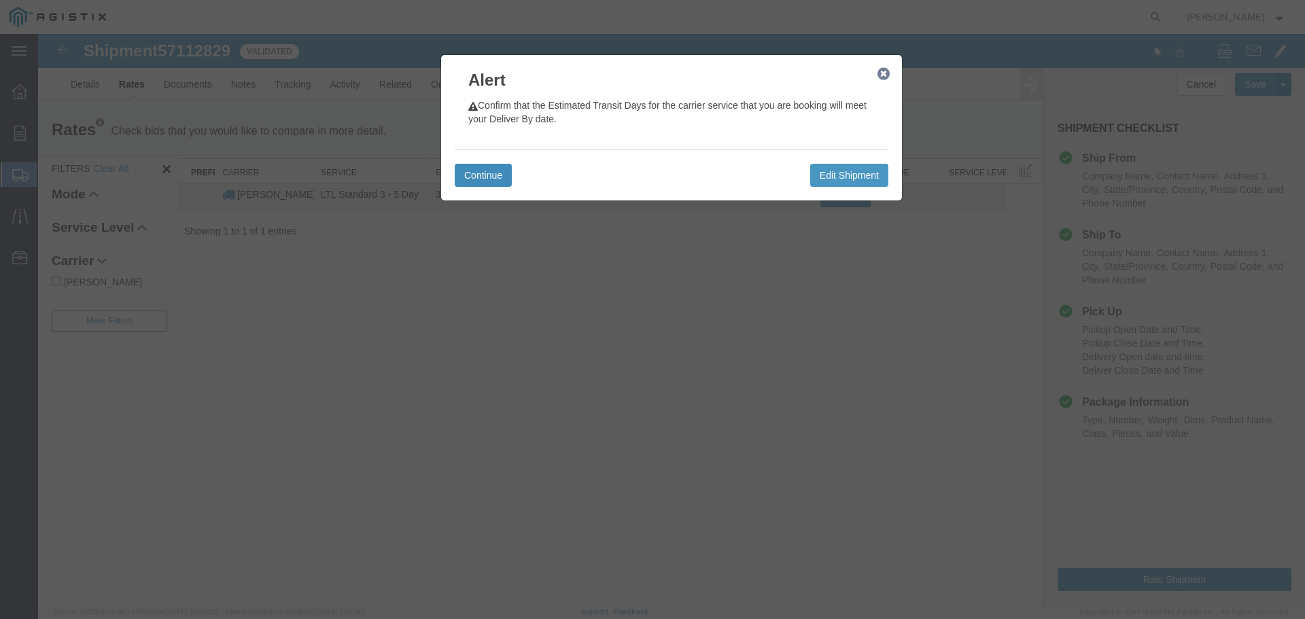
drag, startPoint x: 480, startPoint y: 169, endPoint x: 805, endPoint y: 176, distance: 325.1
click at [481, 169] on button "Continue" at bounding box center [483, 175] width 57 height 23
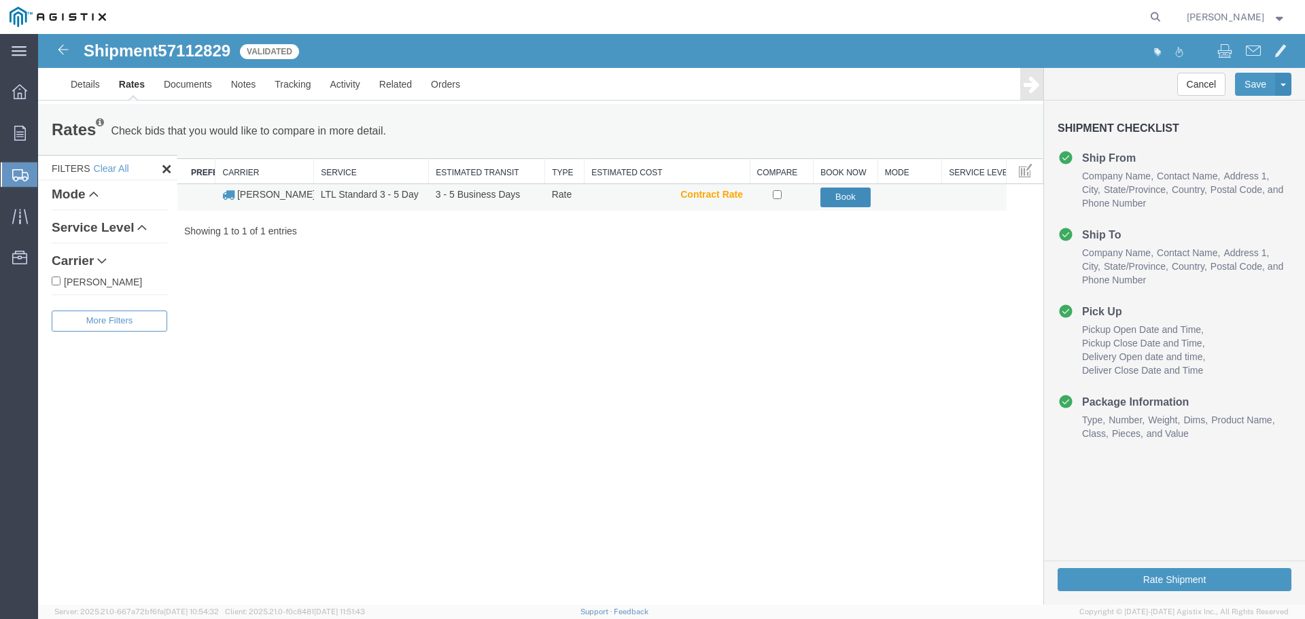
click at [840, 201] on button "Book" at bounding box center [846, 198] width 51 height 20
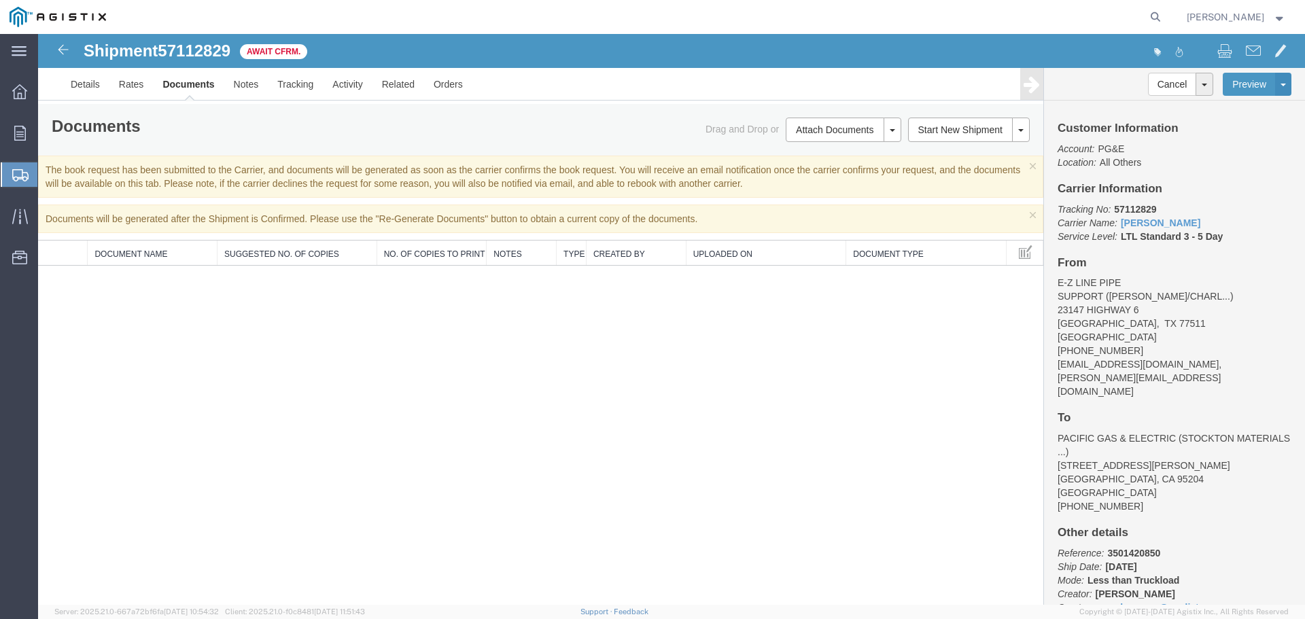
click at [1279, 14] on strong "button" at bounding box center [1280, 16] width 12 height 5
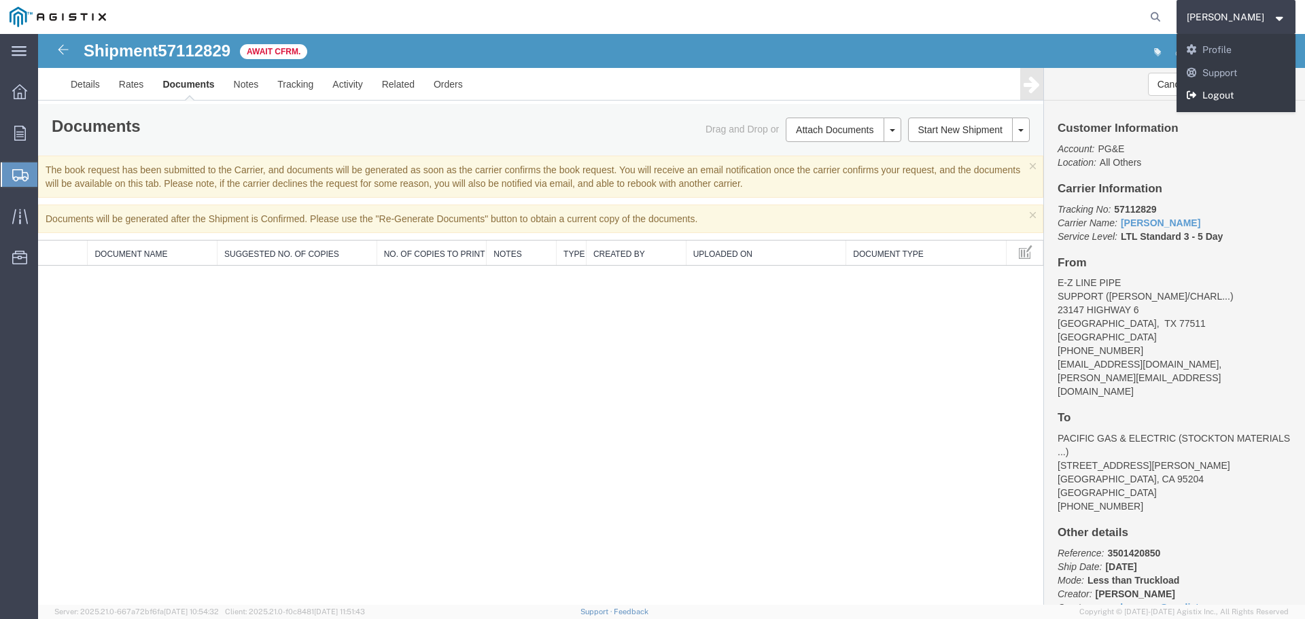
click at [1201, 87] on link "Logout" at bounding box center [1237, 95] width 120 height 23
